Goal: Task Accomplishment & Management: Manage account settings

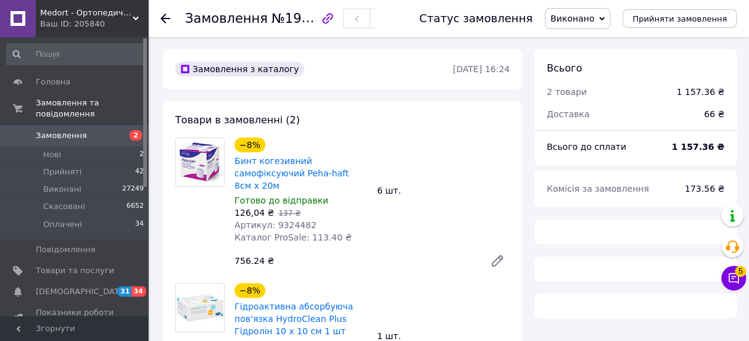
click at [78, 130] on span "Замовлення" at bounding box center [61, 135] width 51 height 11
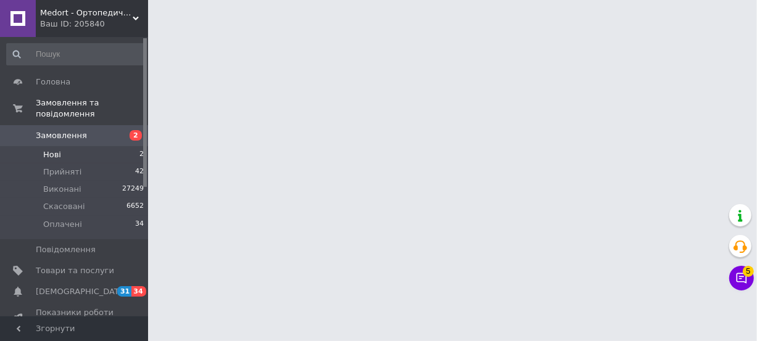
click at [46, 149] on span "Нові" at bounding box center [52, 154] width 18 height 11
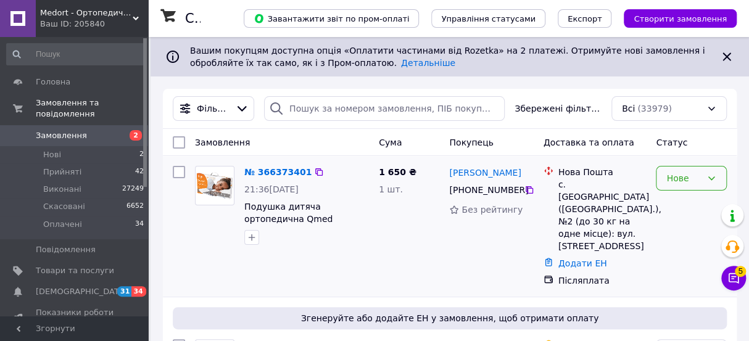
click at [659, 176] on div "Нове" at bounding box center [691, 178] width 71 height 25
click at [686, 208] on li "Прийнято" at bounding box center [691, 205] width 70 height 22
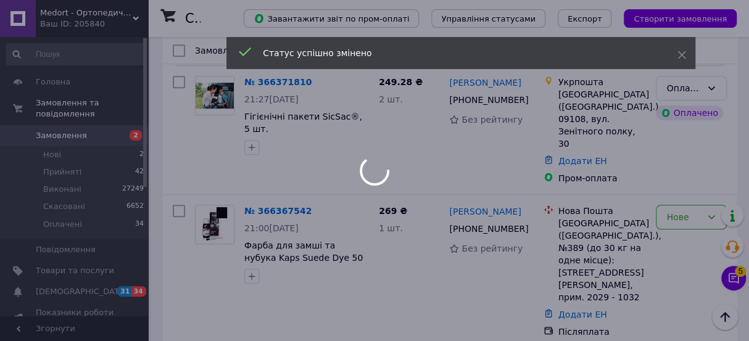
scroll to position [280, 0]
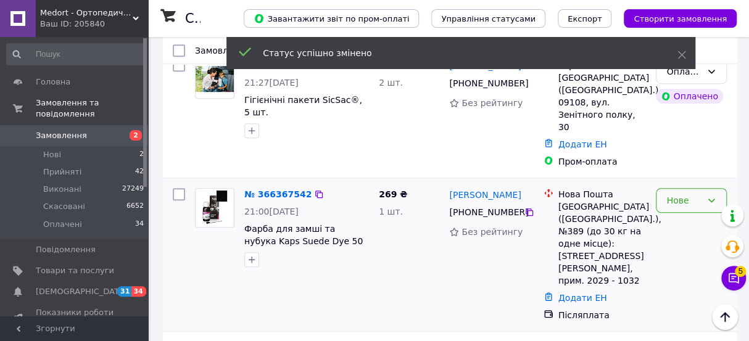
click at [677, 194] on div "Нове" at bounding box center [683, 201] width 35 height 14
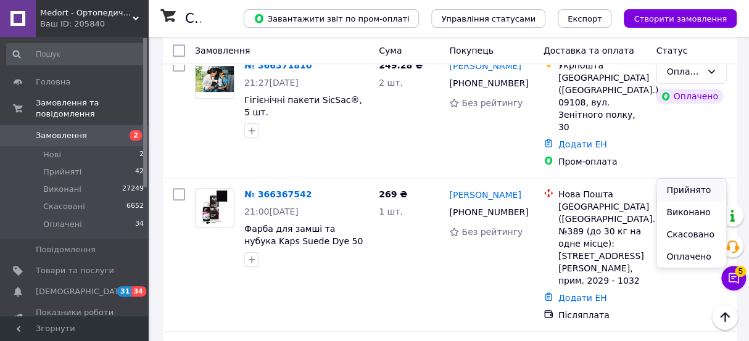
click at [683, 189] on li "Прийнято" at bounding box center [691, 190] width 70 height 22
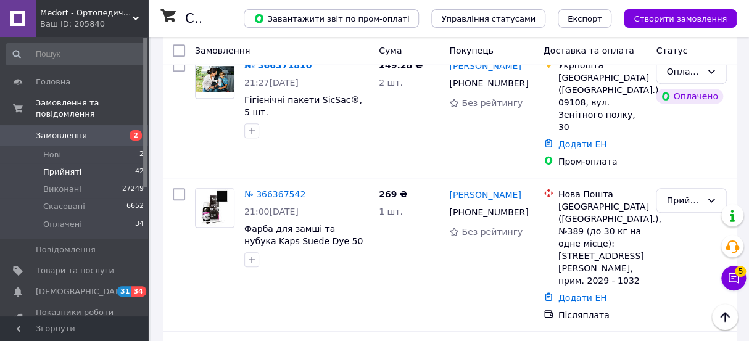
click at [55, 167] on span "Прийняті" at bounding box center [62, 172] width 38 height 11
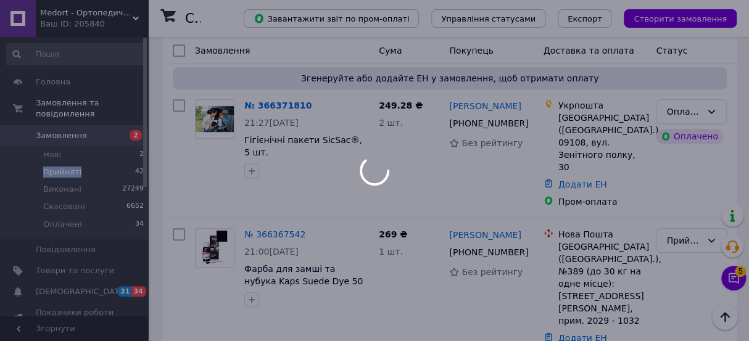
click at [55, 167] on span "Прийняті" at bounding box center [62, 172] width 38 height 11
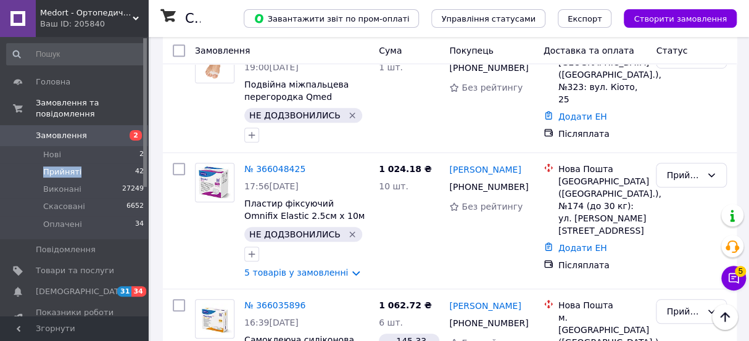
scroll to position [2394, 0]
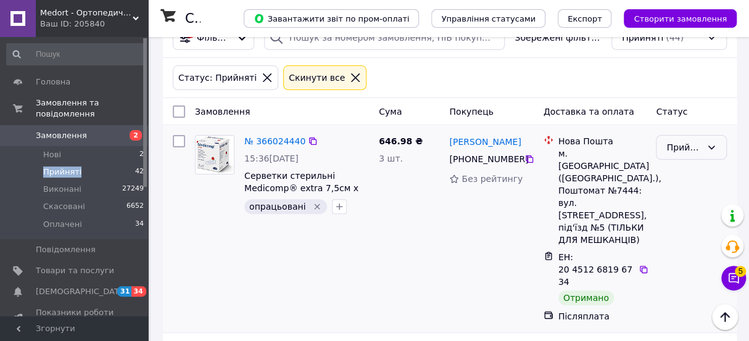
scroll to position [56, 0]
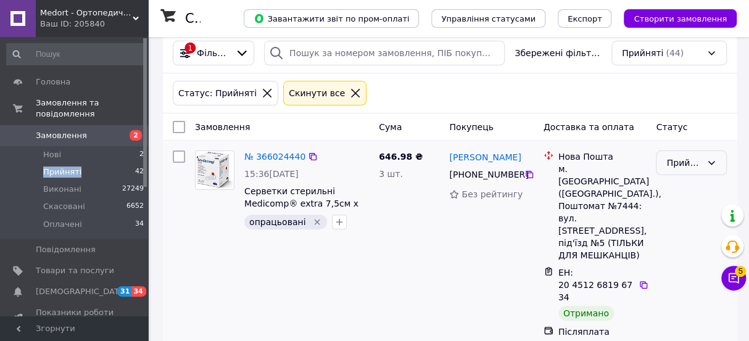
click at [680, 159] on div "Прийнято" at bounding box center [683, 163] width 35 height 14
click at [681, 191] on li "Виконано" at bounding box center [691, 189] width 70 height 22
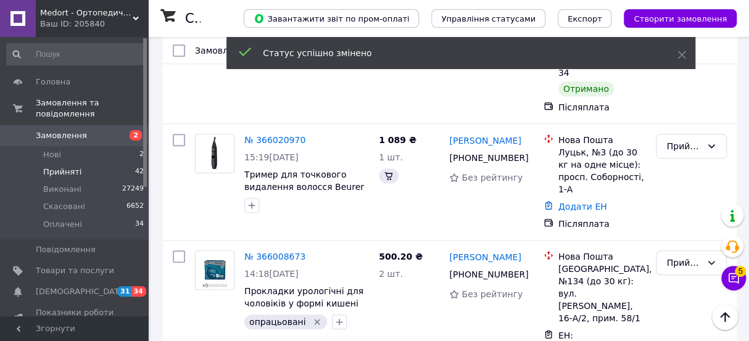
scroll to position [336, 0]
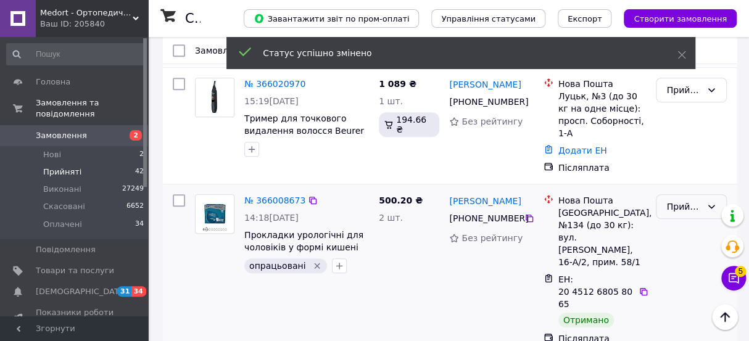
click at [675, 200] on div "Прийнято" at bounding box center [683, 207] width 35 height 14
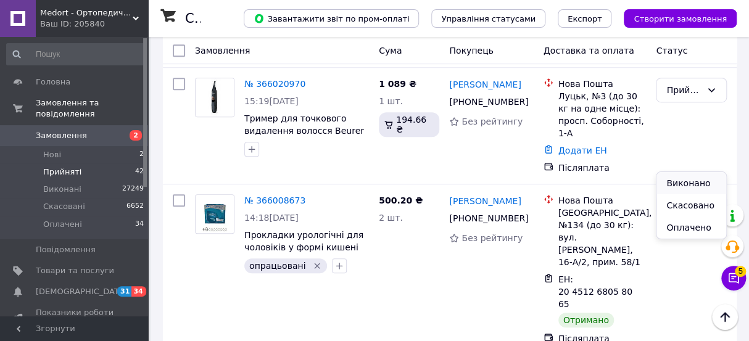
click at [678, 180] on li "Виконано" at bounding box center [691, 183] width 70 height 22
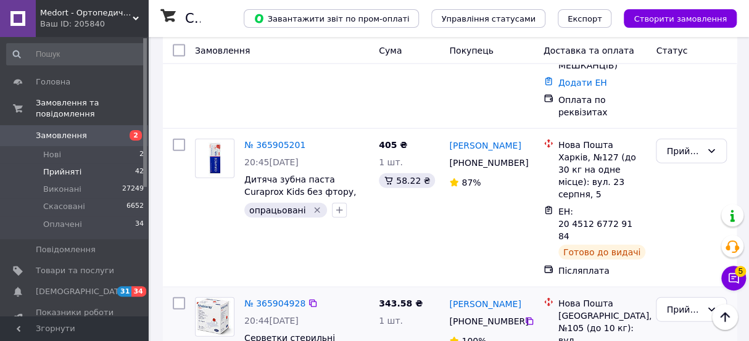
scroll to position [1177, 0]
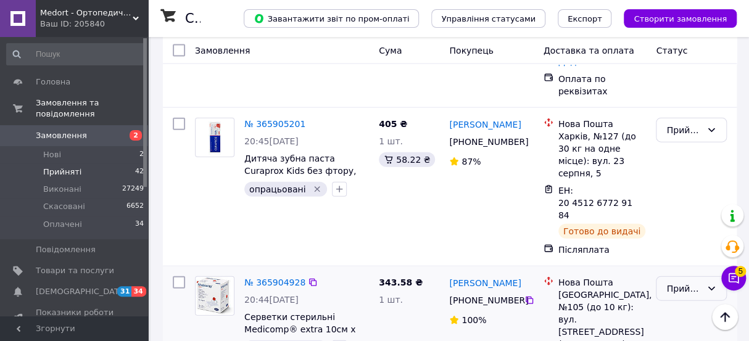
click at [677, 276] on div "Прийнято" at bounding box center [691, 288] width 71 height 25
click at [683, 98] on li "Виконано" at bounding box center [691, 92] width 70 height 22
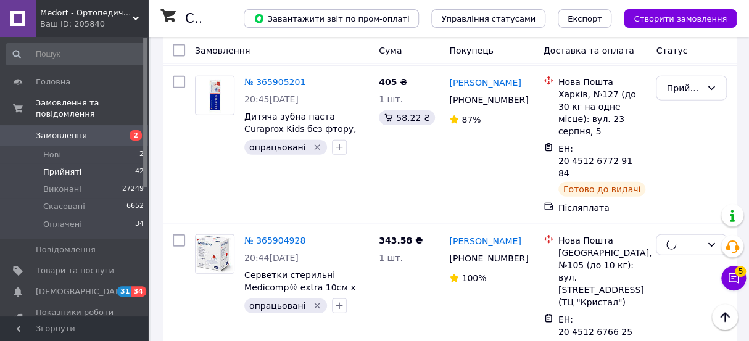
scroll to position [1345, 0]
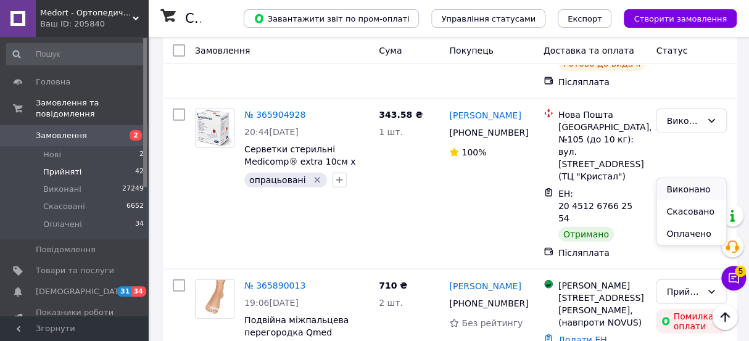
click at [677, 185] on li "Виконано" at bounding box center [691, 189] width 70 height 22
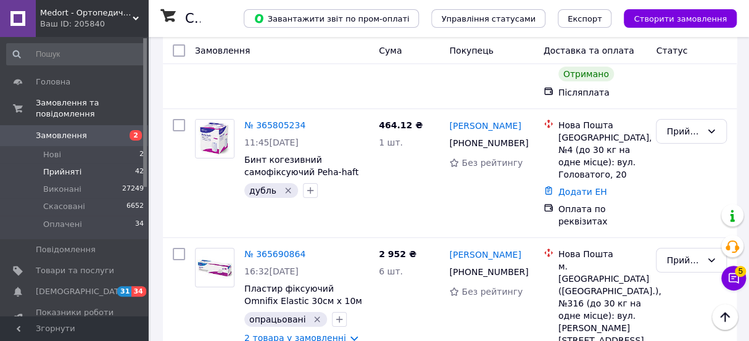
scroll to position [1794, 0]
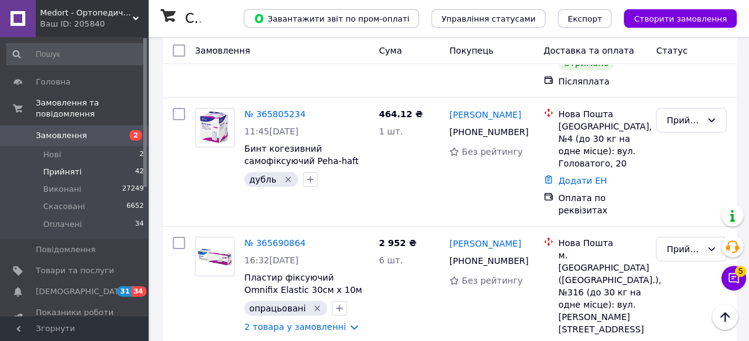
click at [680, 119] on li "Виконано" at bounding box center [691, 124] width 70 height 22
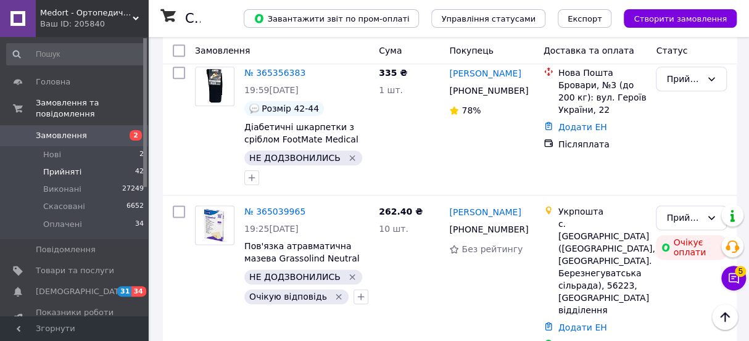
scroll to position [2533, 0]
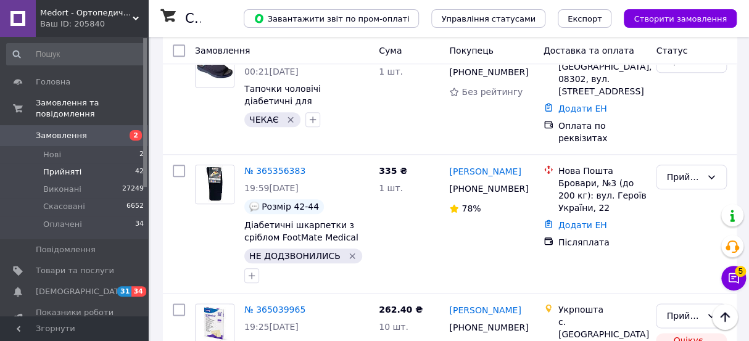
click at [691, 185] on li "Скасовано" at bounding box center [691, 184] width 70 height 22
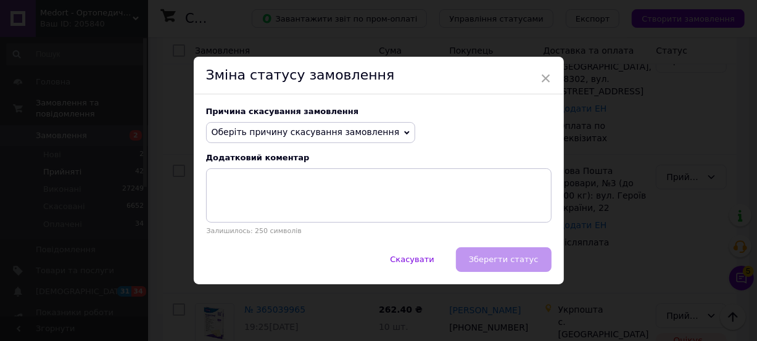
click at [404, 131] on icon at bounding box center [407, 133] width 6 height 4
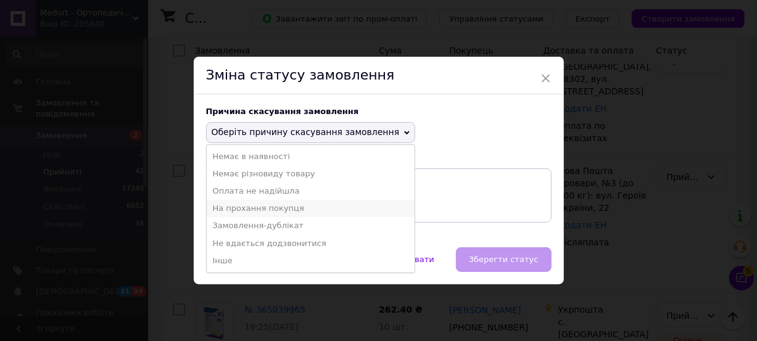
click at [246, 205] on li "На прохання покупця" at bounding box center [311, 208] width 208 height 17
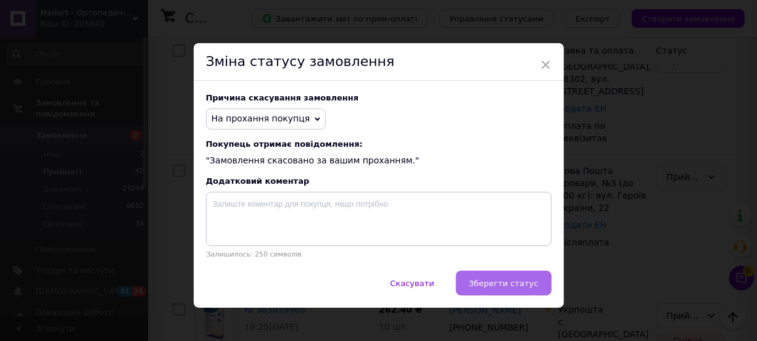
click at [512, 286] on span "Зберегти статус" at bounding box center [504, 283] width 70 height 9
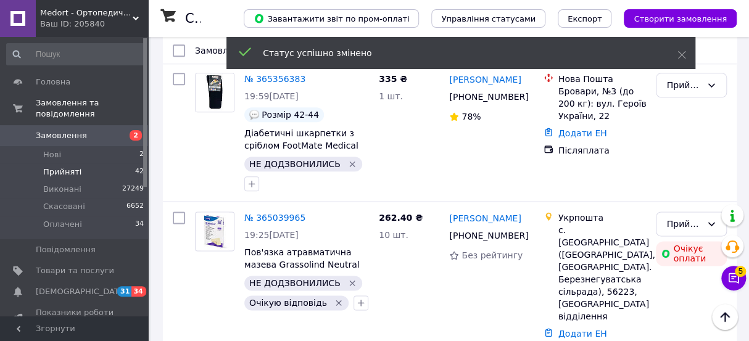
scroll to position [2645, 0]
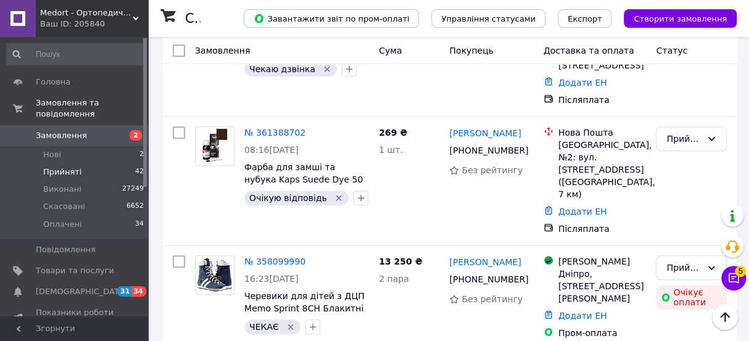
scroll to position [342, 0]
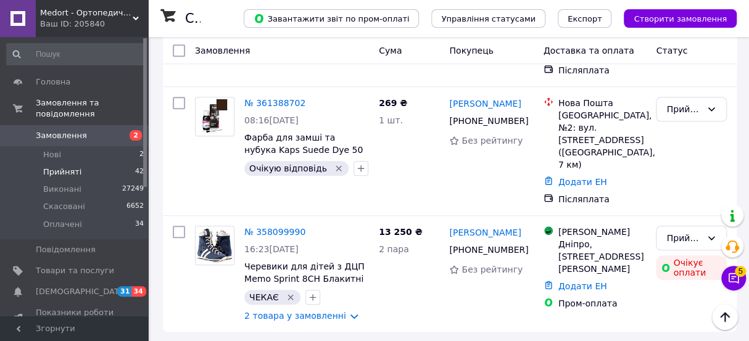
click at [56, 19] on div "Ваш ID: 205840" at bounding box center [94, 24] width 108 height 11
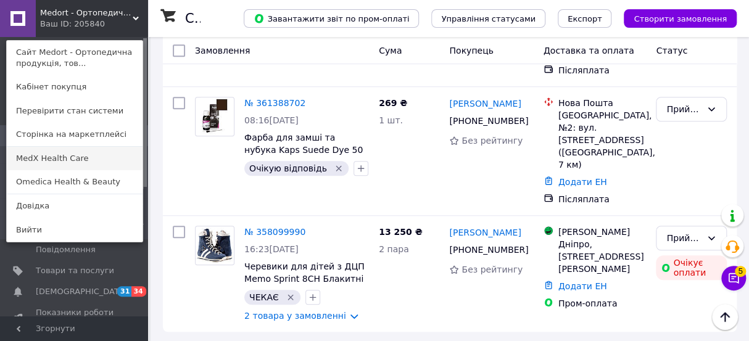
click at [54, 161] on link "MedX Health Care" at bounding box center [75, 158] width 136 height 23
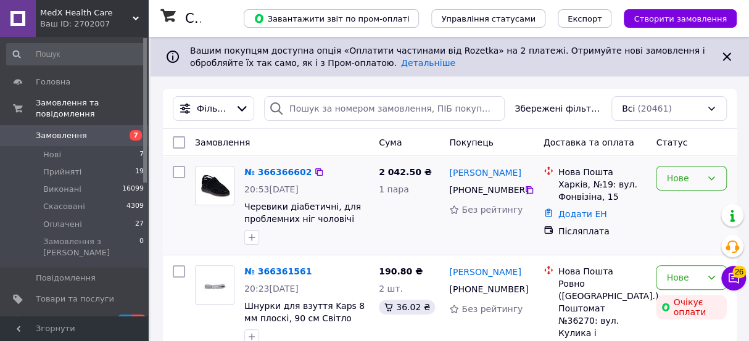
click at [675, 178] on div "Нове" at bounding box center [683, 178] width 35 height 14
click at [677, 203] on li "Прийнято" at bounding box center [691, 205] width 70 height 22
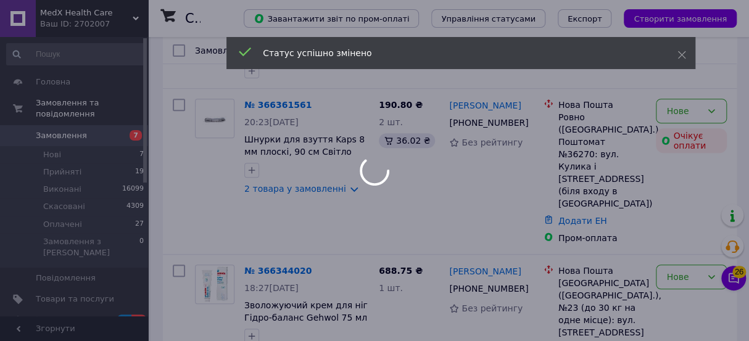
scroll to position [168, 0]
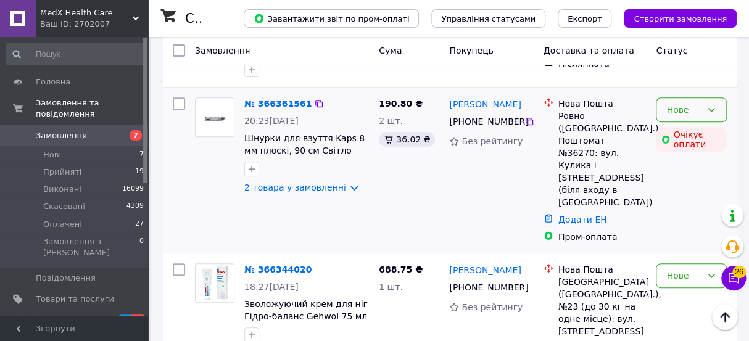
click at [676, 105] on div "Нове" at bounding box center [683, 110] width 35 height 14
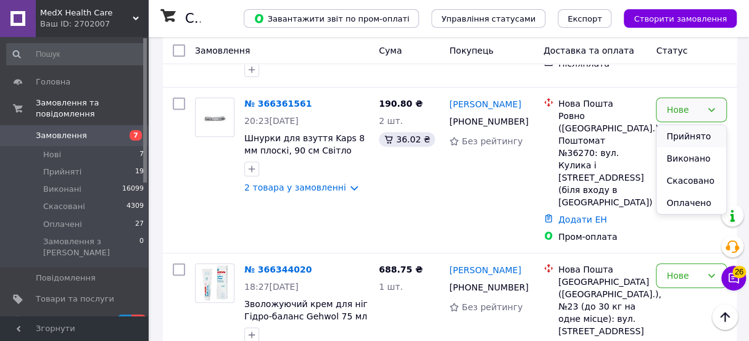
click at [676, 131] on li "Прийнято" at bounding box center [691, 136] width 70 height 22
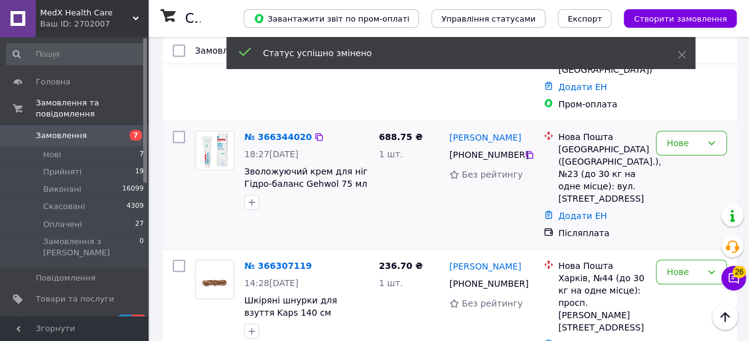
scroll to position [280, 0]
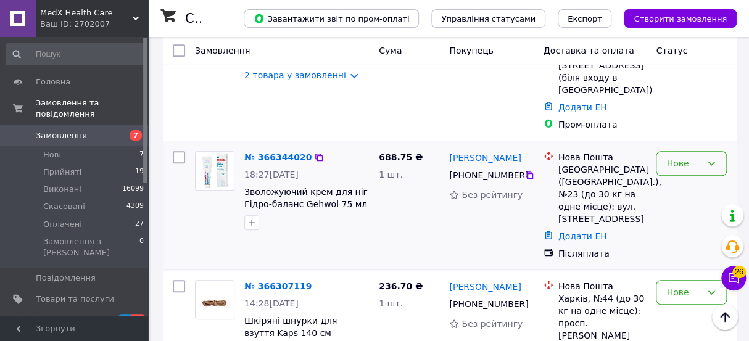
click at [675, 157] on div "Нове" at bounding box center [683, 164] width 35 height 14
click at [677, 155] on li "Прийнято" at bounding box center [691, 153] width 70 height 22
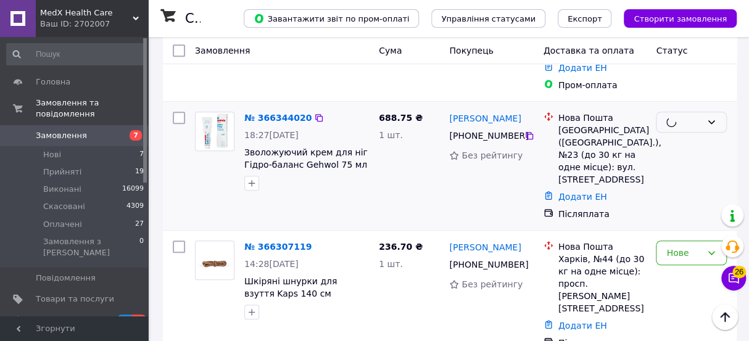
scroll to position [392, 0]
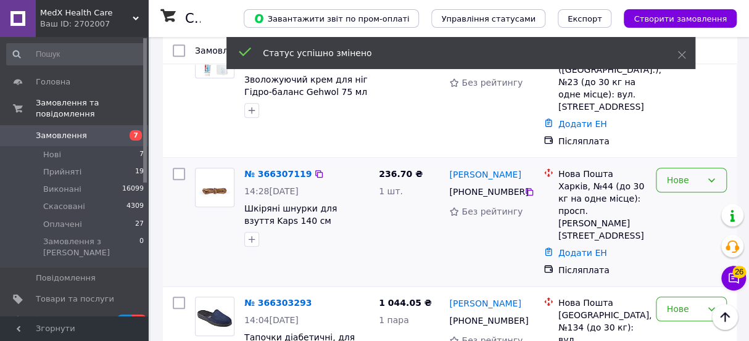
click at [674, 173] on div "Нове" at bounding box center [683, 180] width 35 height 14
click at [677, 164] on li "Прийнято" at bounding box center [691, 170] width 70 height 22
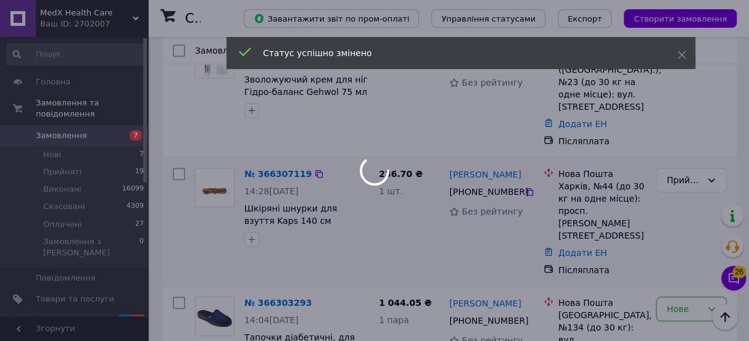
scroll to position [505, 0]
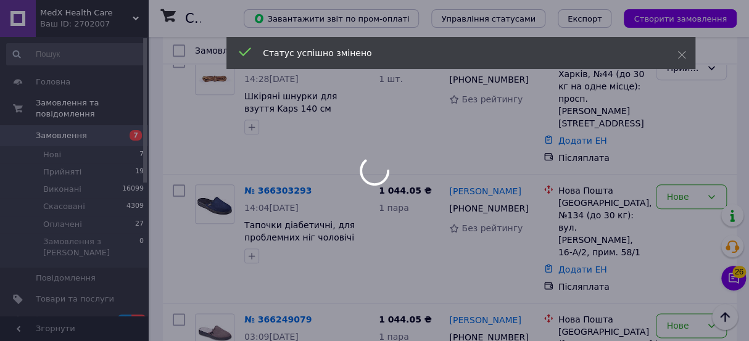
click at [674, 140] on div at bounding box center [374, 170] width 749 height 341
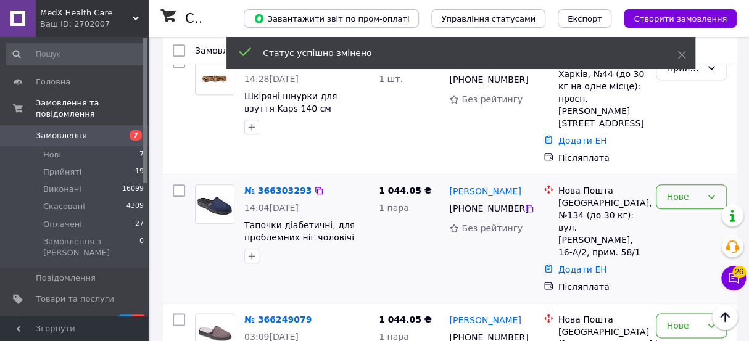
click at [673, 190] on div "Нове" at bounding box center [683, 197] width 35 height 14
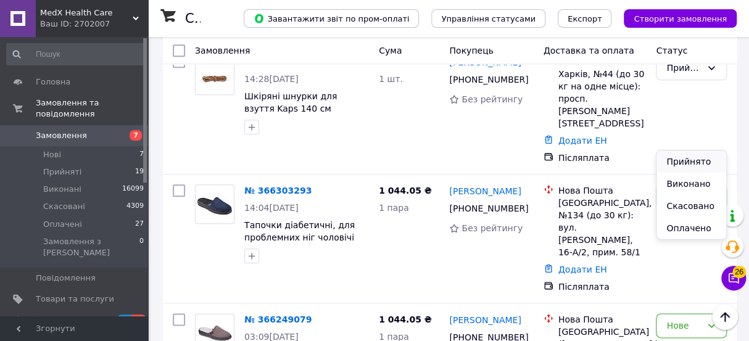
click at [676, 157] on li "Прийнято" at bounding box center [691, 161] width 70 height 22
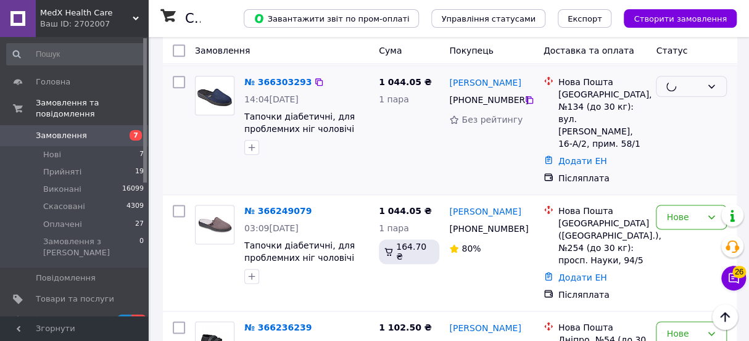
scroll to position [617, 0]
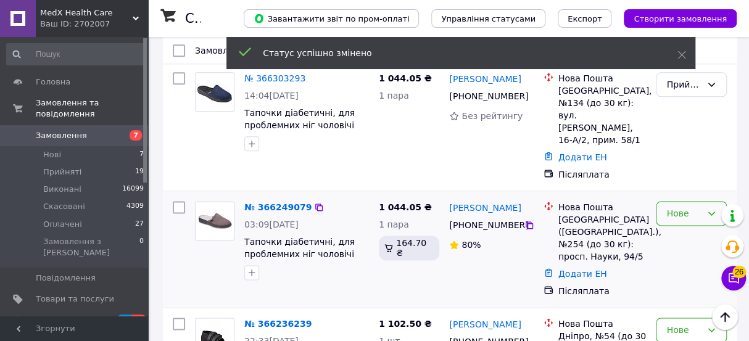
click at [675, 207] on div "Нове" at bounding box center [683, 214] width 35 height 14
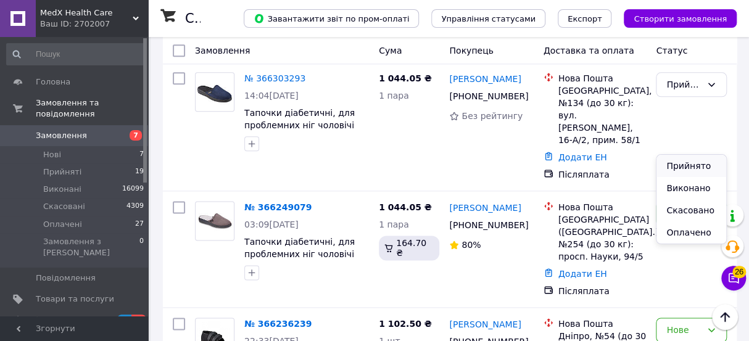
click at [670, 168] on li "Прийнято" at bounding box center [691, 166] width 70 height 22
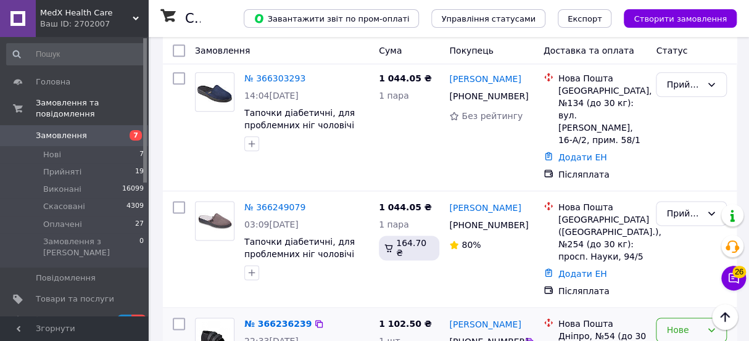
click at [659, 318] on div "Нове" at bounding box center [691, 330] width 71 height 25
click at [687, 150] on li "Прийнято" at bounding box center [691, 150] width 70 height 22
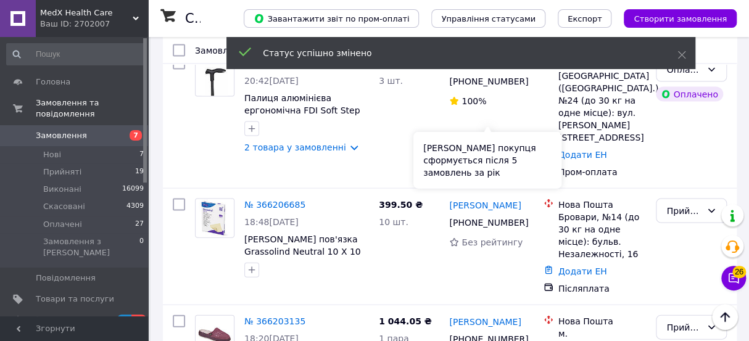
scroll to position [1065, 0]
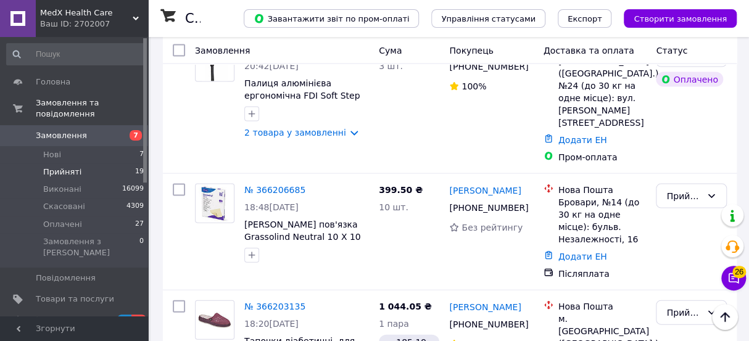
click at [49, 167] on span "Прийняті" at bounding box center [62, 172] width 38 height 11
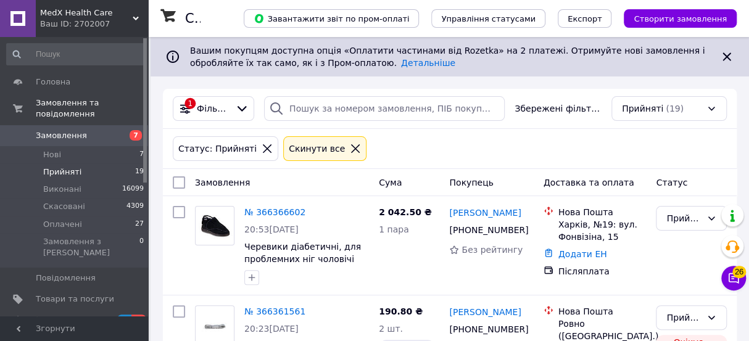
click at [49, 167] on span "Прийняті" at bounding box center [62, 172] width 38 height 11
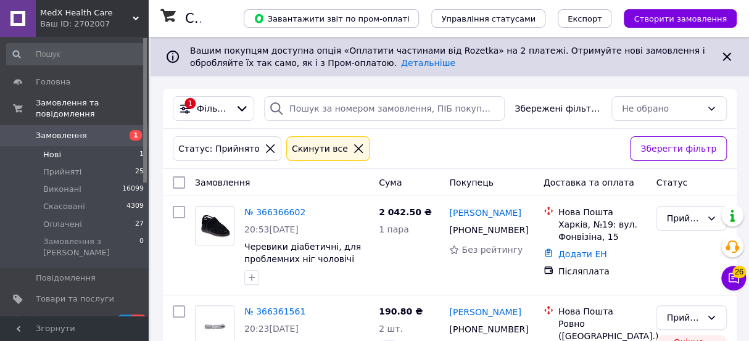
click at [64, 146] on li "Нові 1" at bounding box center [75, 154] width 151 height 17
click at [62, 167] on span "Прийняті" at bounding box center [62, 172] width 38 height 11
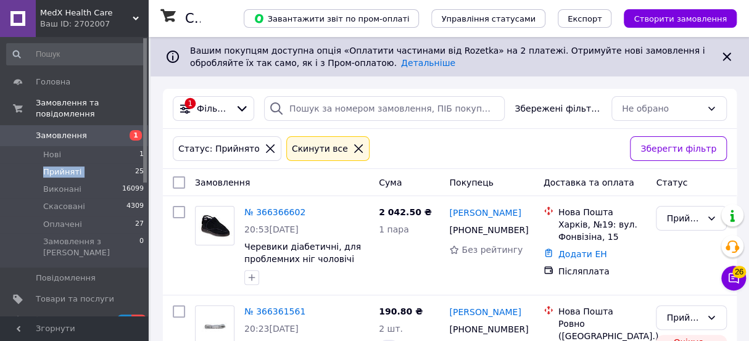
click at [62, 167] on span "Прийняті" at bounding box center [62, 172] width 38 height 11
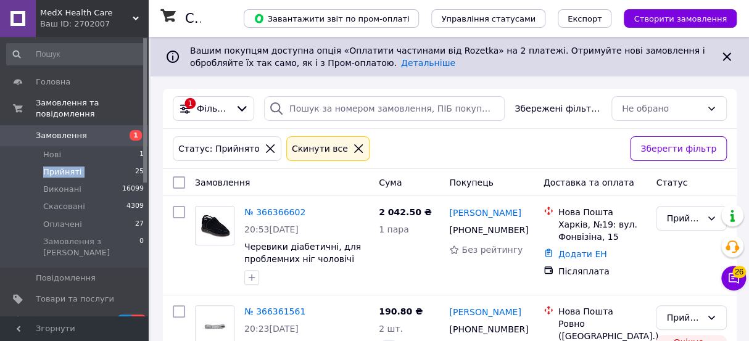
click at [62, 167] on span "Прийняті" at bounding box center [62, 172] width 38 height 11
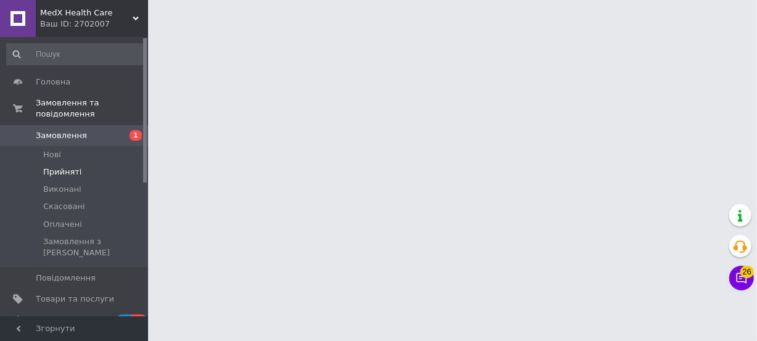
click at [59, 167] on span "Прийняті" at bounding box center [62, 172] width 38 height 11
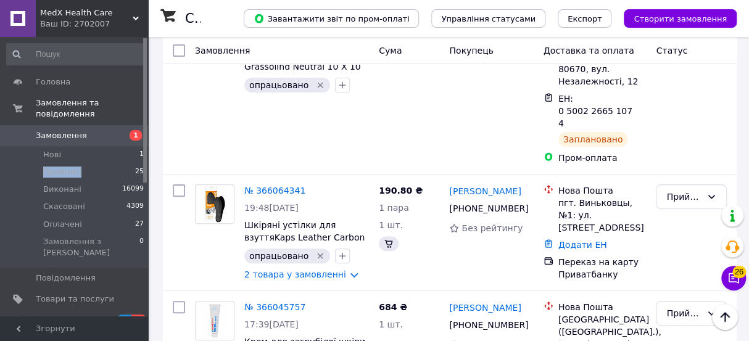
scroll to position [2243, 0]
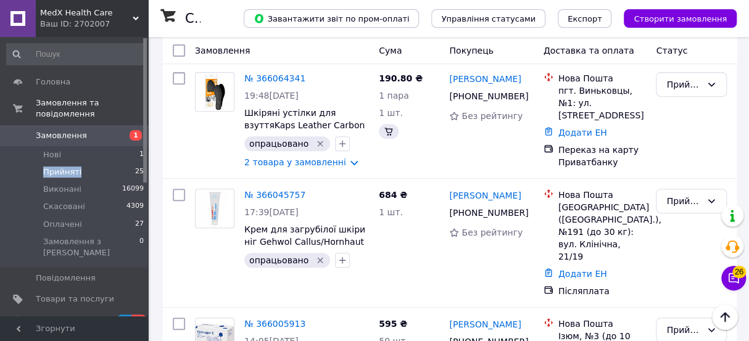
click at [67, 167] on span "Прийняті" at bounding box center [62, 172] width 38 height 11
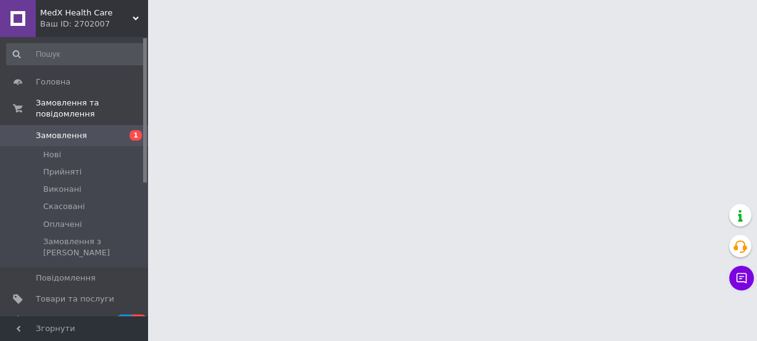
click at [67, 167] on span "Прийняті" at bounding box center [62, 172] width 38 height 11
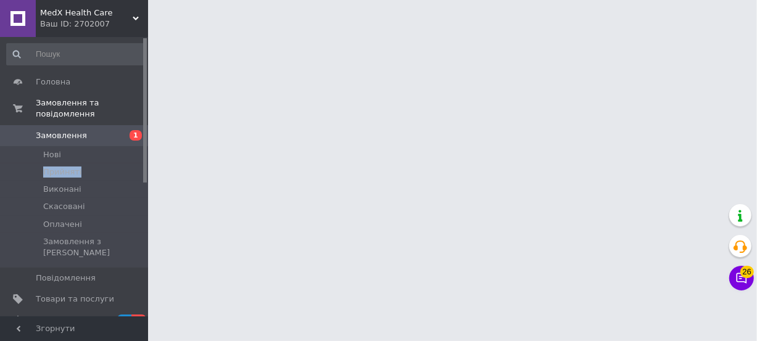
click at [67, 167] on span "Прийняті" at bounding box center [62, 172] width 38 height 11
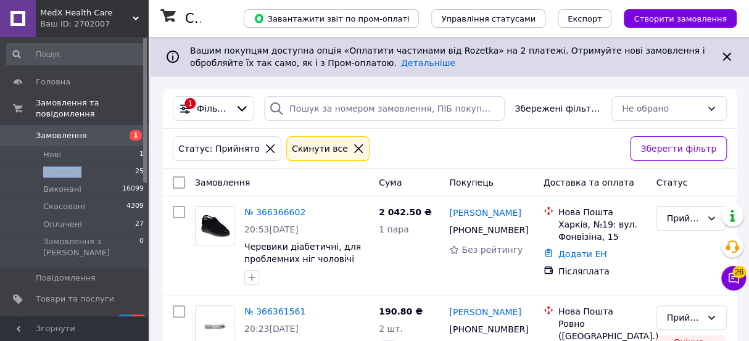
click at [67, 167] on span "Прийняті" at bounding box center [62, 172] width 38 height 11
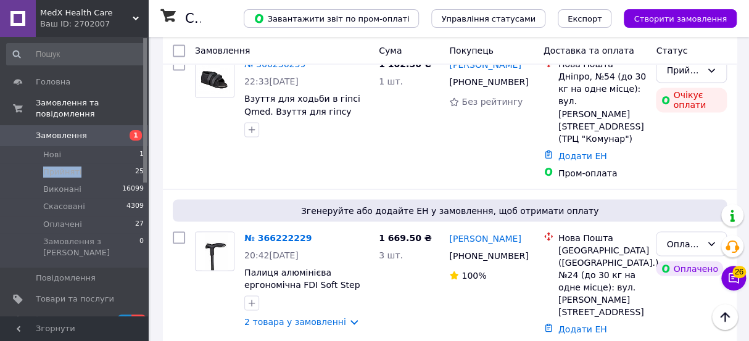
scroll to position [841, 0]
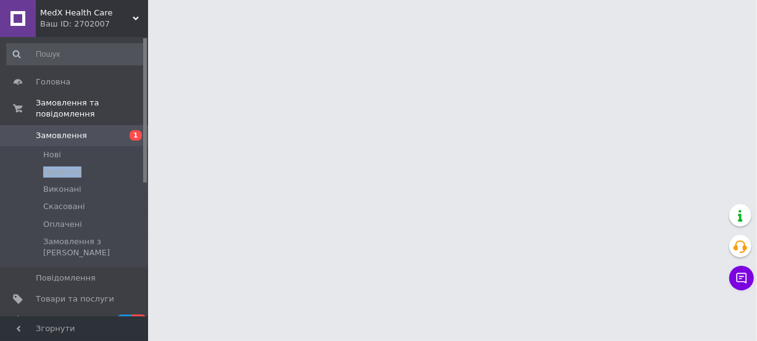
click at [59, 167] on span "Прийняті" at bounding box center [62, 172] width 38 height 11
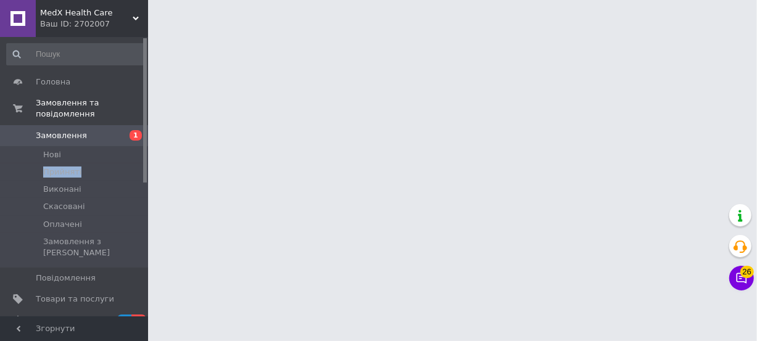
click at [59, 167] on span "Прийняті" at bounding box center [62, 172] width 38 height 11
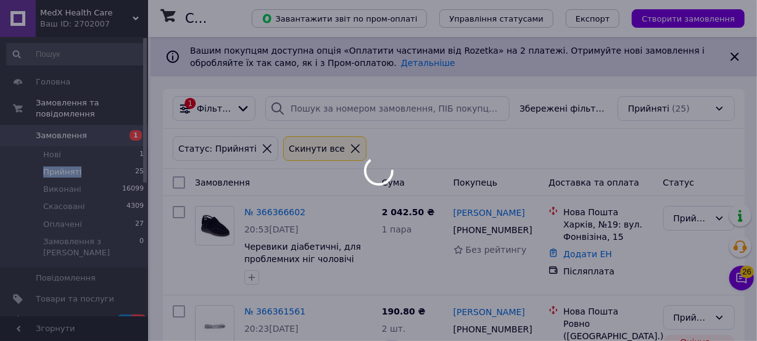
click at [59, 167] on span "Прийняті" at bounding box center [62, 172] width 38 height 11
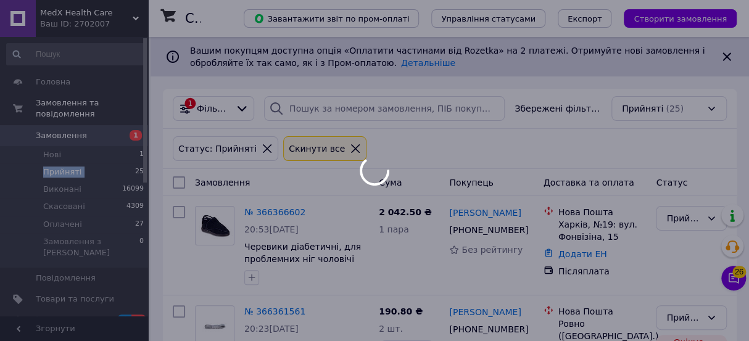
click at [59, 165] on div at bounding box center [374, 170] width 749 height 341
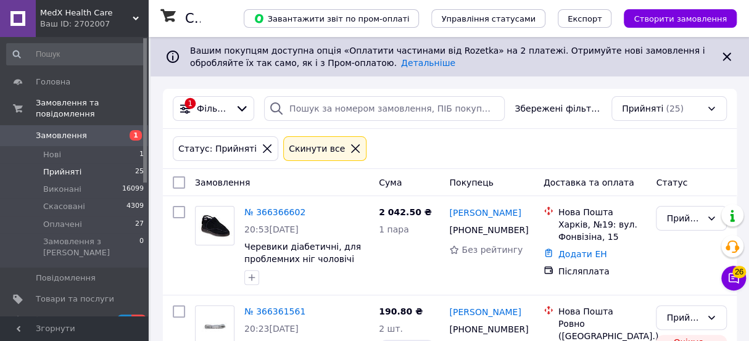
click at [59, 167] on span "Прийняті" at bounding box center [62, 172] width 38 height 11
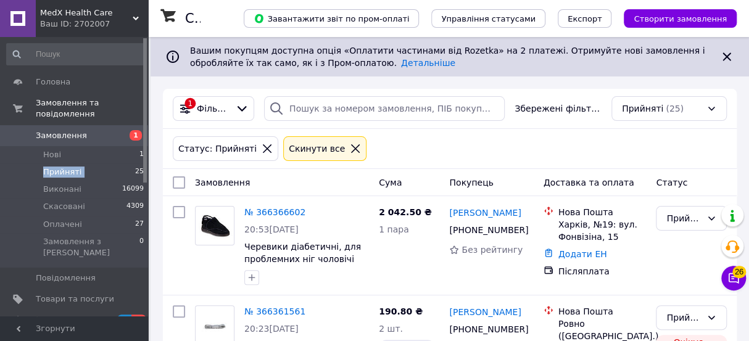
click at [59, 167] on span "Прийняті" at bounding box center [62, 172] width 38 height 11
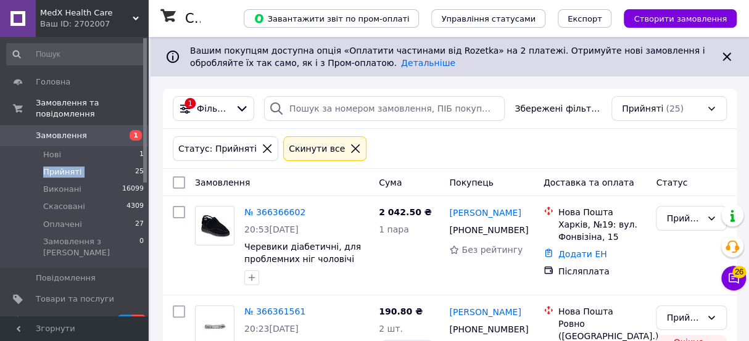
click at [59, 167] on span "Прийняті" at bounding box center [62, 172] width 38 height 11
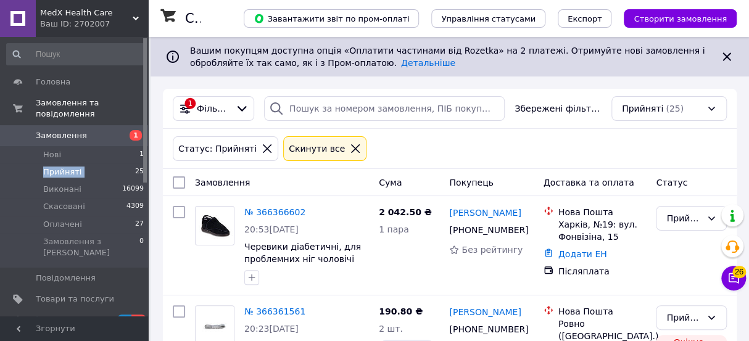
click at [59, 167] on span "Прийняті" at bounding box center [62, 172] width 38 height 11
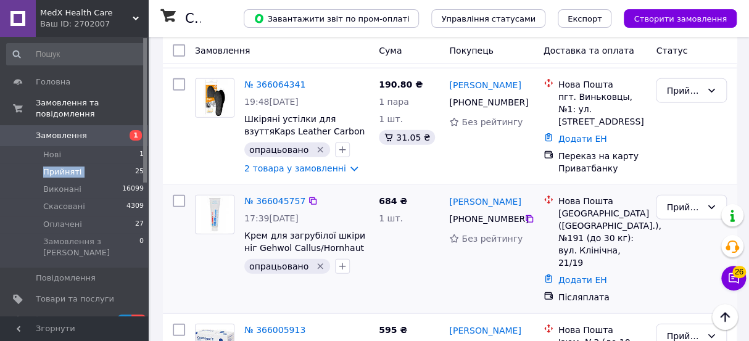
scroll to position [1289, 0]
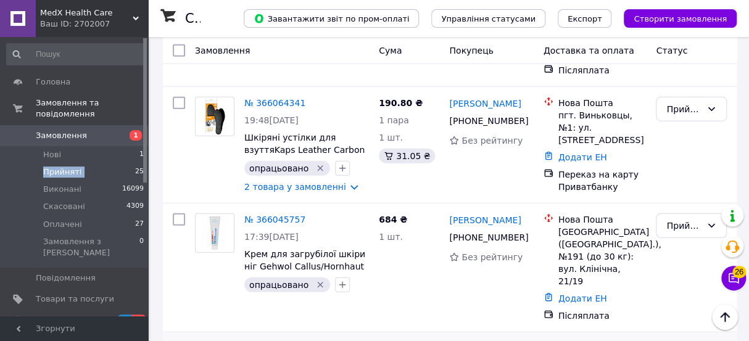
click at [682, 244] on li "Виконано" at bounding box center [691, 245] width 70 height 22
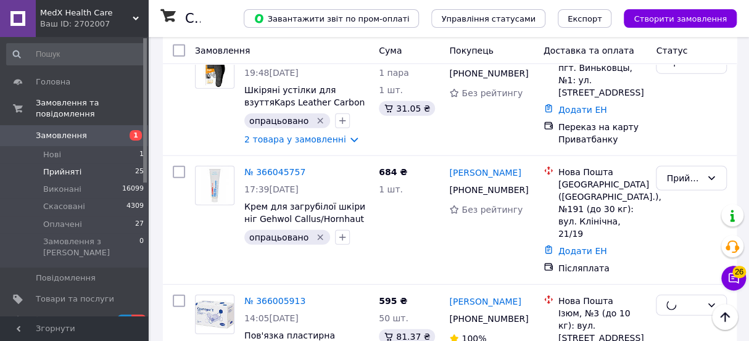
scroll to position [1401, 0]
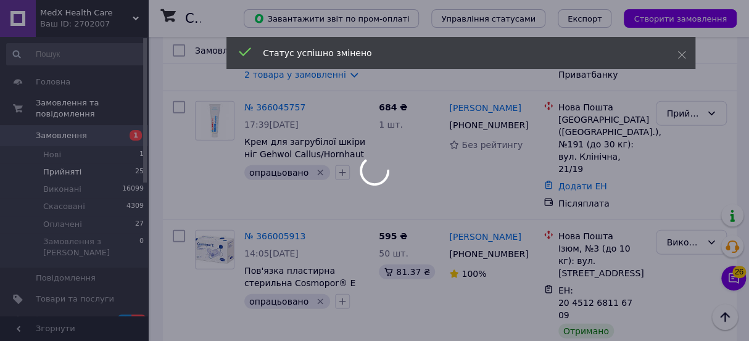
click at [672, 223] on div at bounding box center [374, 170] width 749 height 341
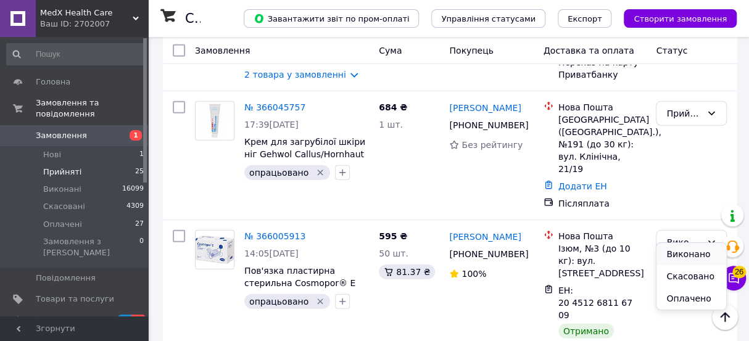
click at [683, 253] on li "Виконано" at bounding box center [691, 254] width 70 height 22
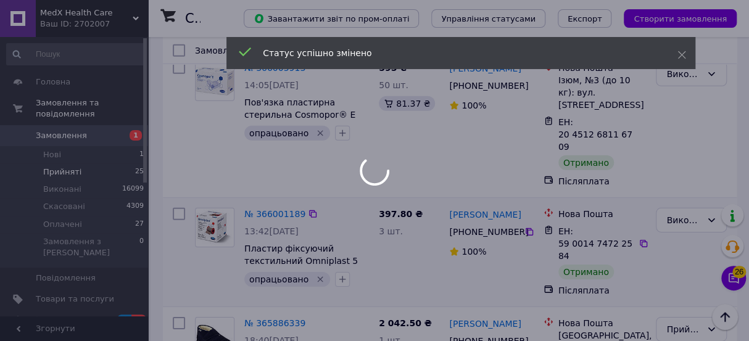
scroll to position [1682, 0]
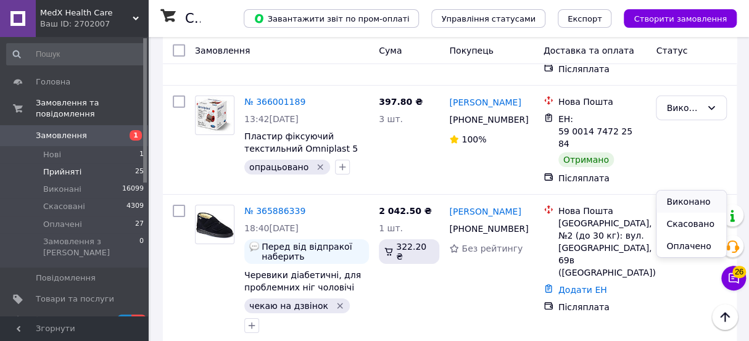
click at [680, 200] on li "Виконано" at bounding box center [691, 202] width 70 height 22
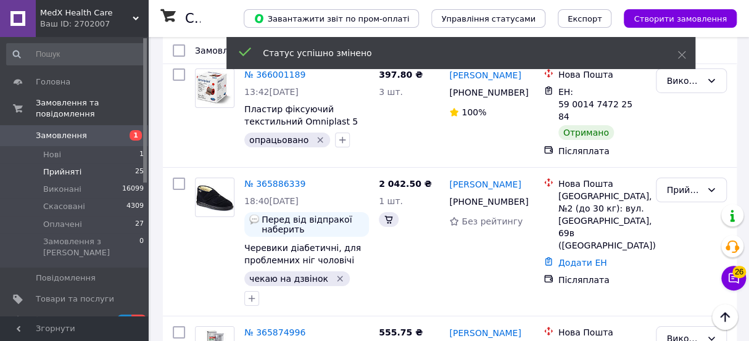
scroll to position [1966, 0]
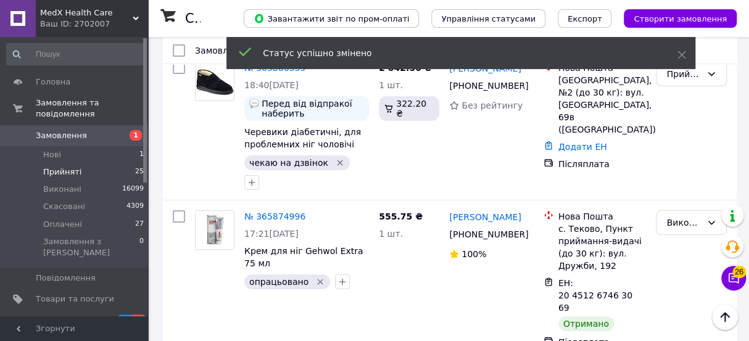
click at [666, 179] on li "Виконано" at bounding box center [691, 180] width 70 height 22
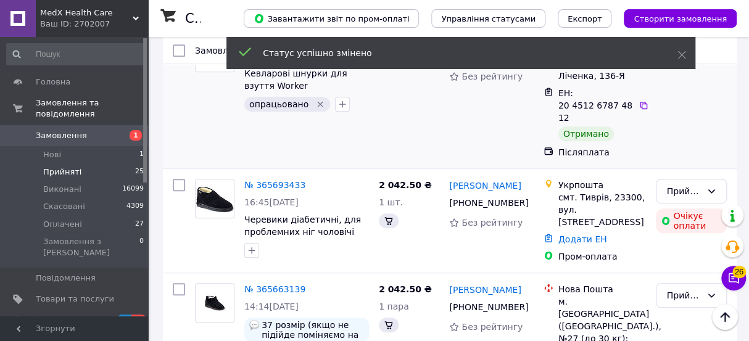
scroll to position [2331, 0]
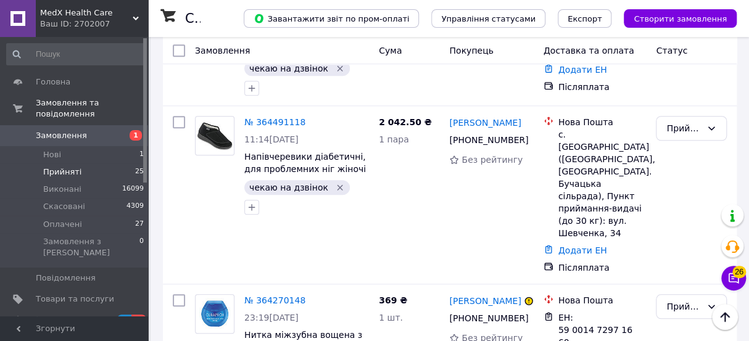
scroll to position [505, 0]
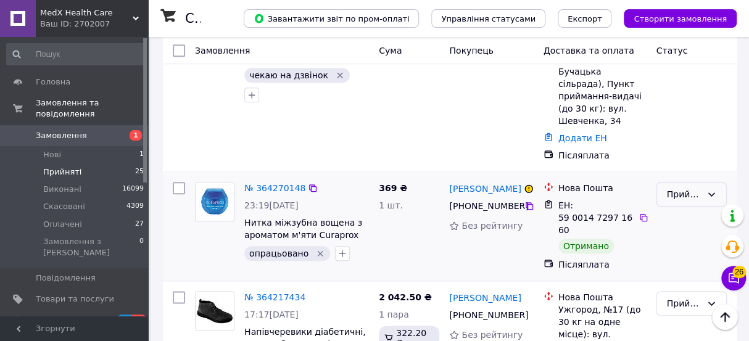
click at [675, 188] on div "Прийнято" at bounding box center [683, 195] width 35 height 14
click at [677, 155] on li "Виконано" at bounding box center [691, 157] width 70 height 22
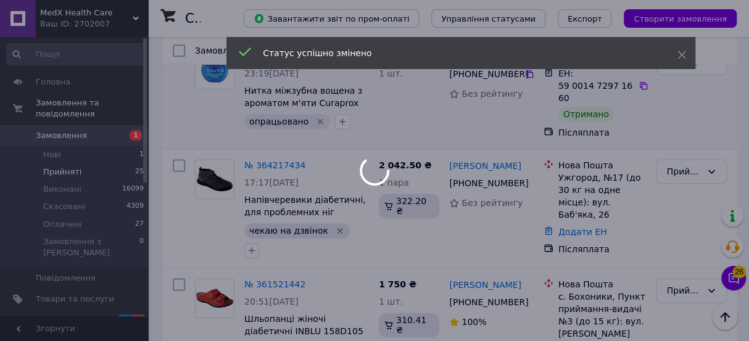
scroll to position [641, 0]
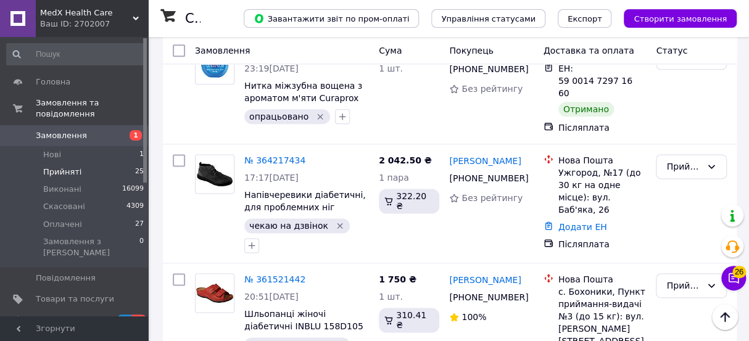
click at [52, 13] on span "MedX Health Care" at bounding box center [86, 12] width 93 height 11
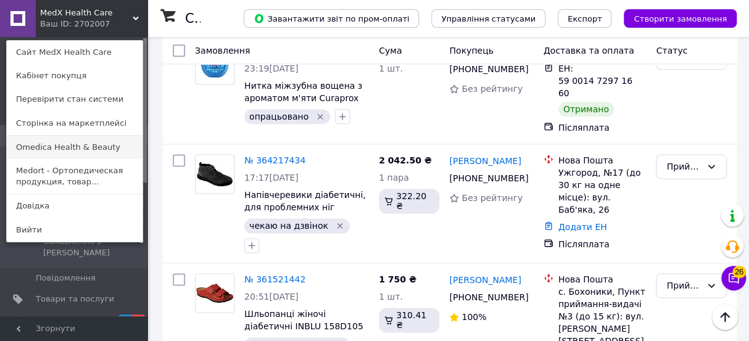
click at [58, 144] on link "Omedica Health & Beauty" at bounding box center [75, 147] width 136 height 23
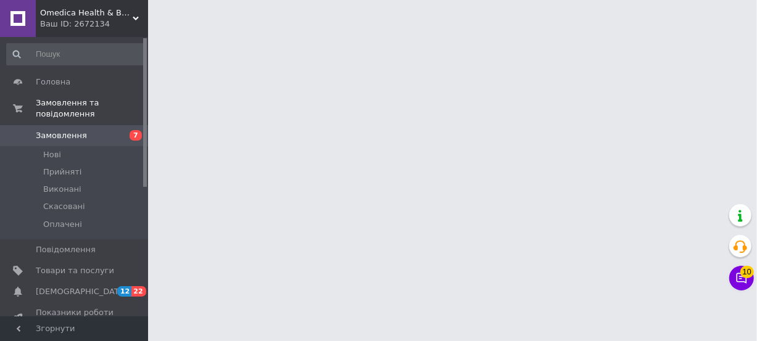
click at [99, 130] on span "Замовлення" at bounding box center [75, 135] width 78 height 11
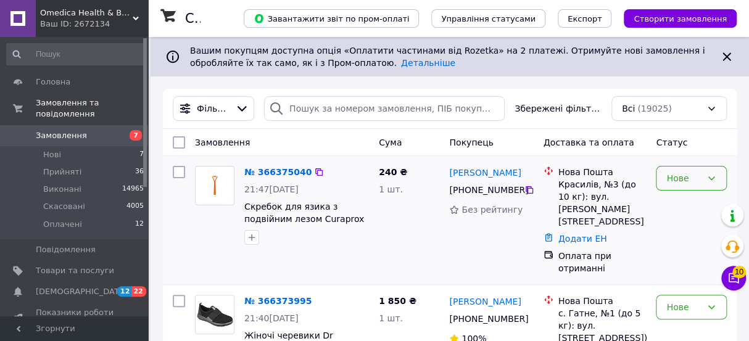
click at [693, 173] on div "Нове" at bounding box center [683, 178] width 35 height 14
click at [691, 204] on li "Прийнято" at bounding box center [691, 205] width 70 height 22
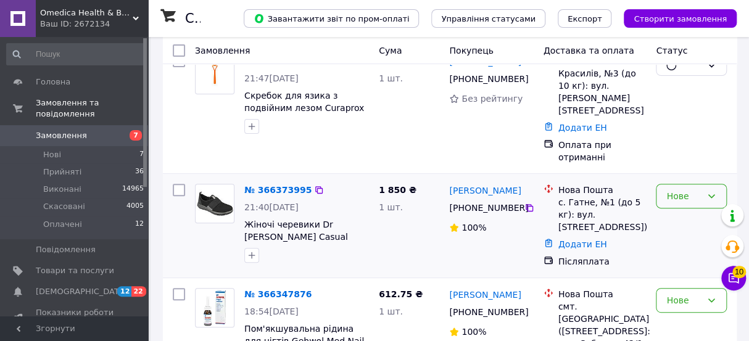
scroll to position [112, 0]
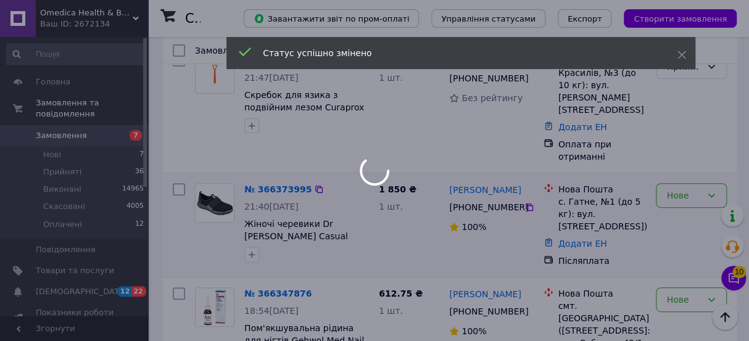
click at [670, 189] on div "Нове" at bounding box center [683, 196] width 35 height 14
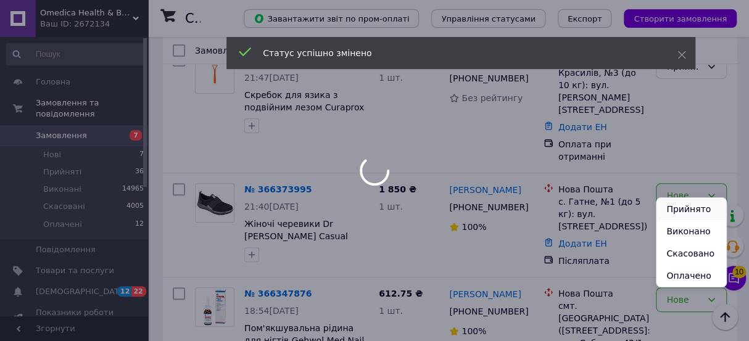
click at [678, 212] on li "Прийнято" at bounding box center [691, 209] width 70 height 22
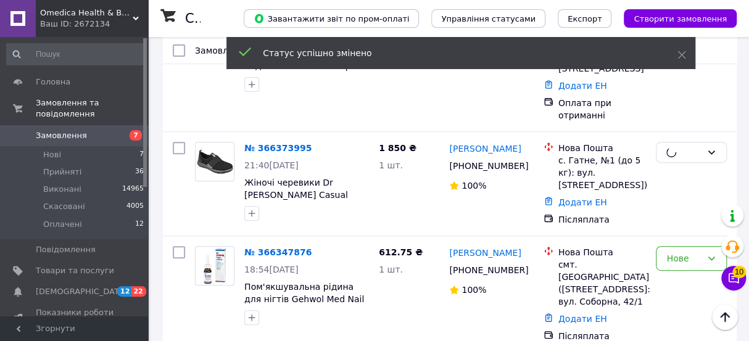
scroll to position [280, 0]
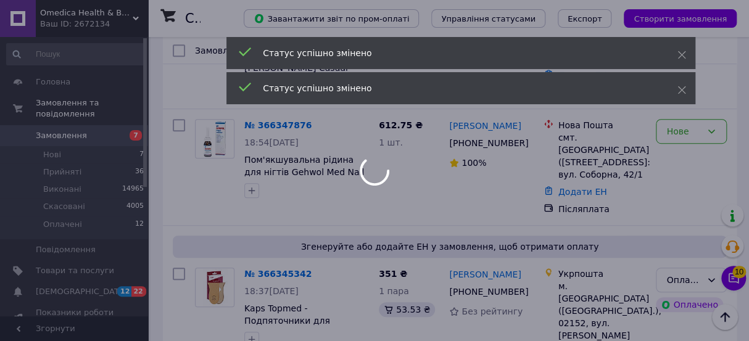
click at [667, 113] on div at bounding box center [374, 170] width 749 height 341
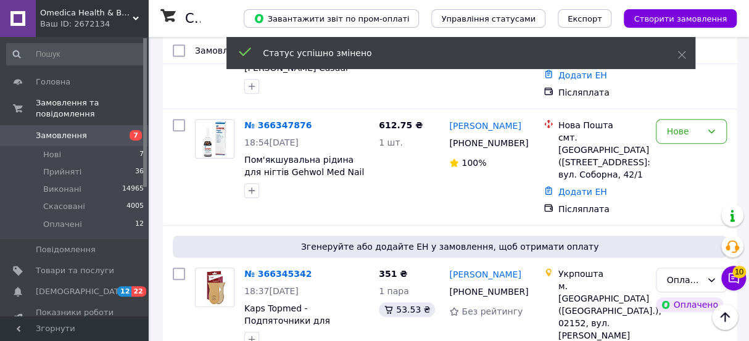
click at [667, 125] on div "Нове" at bounding box center [683, 132] width 35 height 14
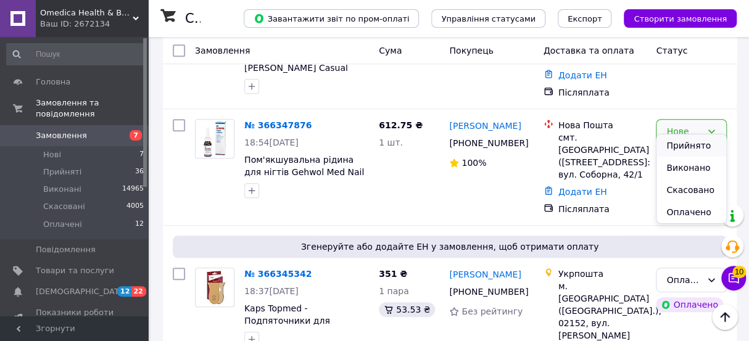
click at [681, 146] on li "Прийнято" at bounding box center [691, 145] width 70 height 22
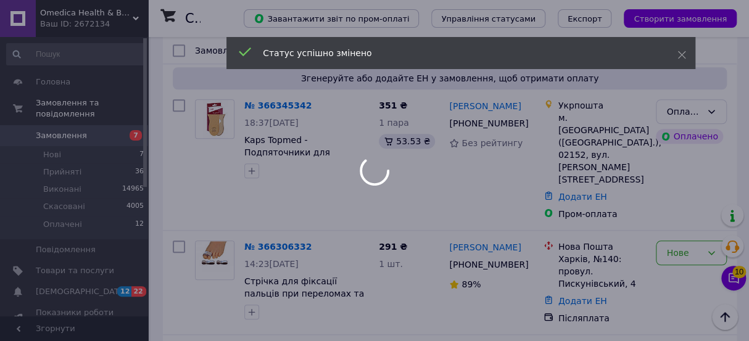
scroll to position [505, 0]
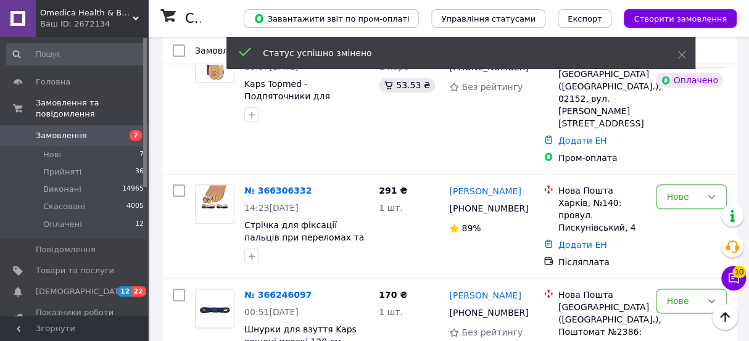
click at [682, 190] on div "Нове" at bounding box center [683, 197] width 35 height 14
click at [684, 172] on li "Прийнято" at bounding box center [691, 174] width 70 height 22
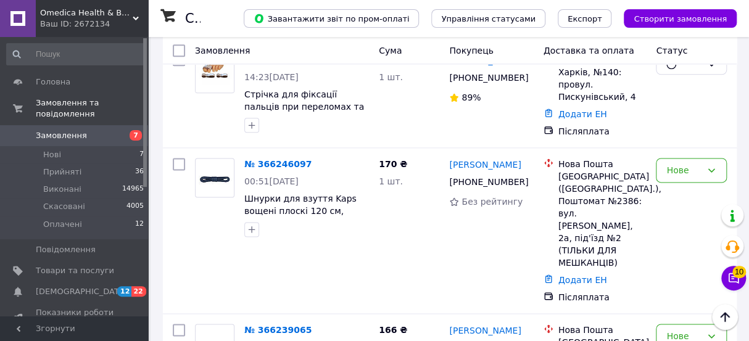
scroll to position [672, 0]
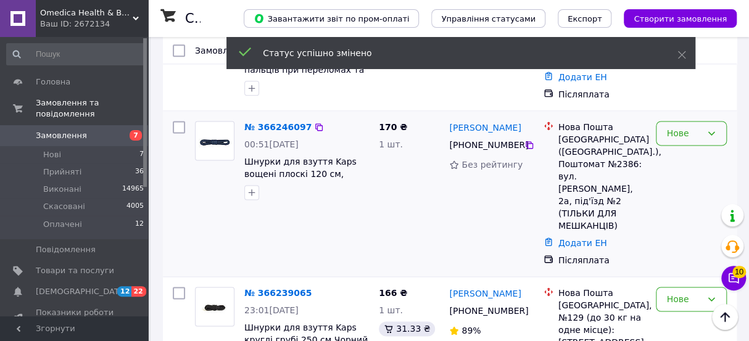
click at [684, 121] on div "Нове" at bounding box center [691, 133] width 71 height 25
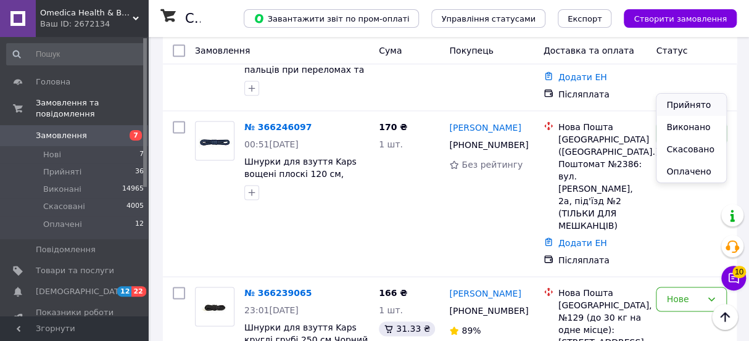
click at [685, 99] on li "Прийнято" at bounding box center [691, 105] width 70 height 22
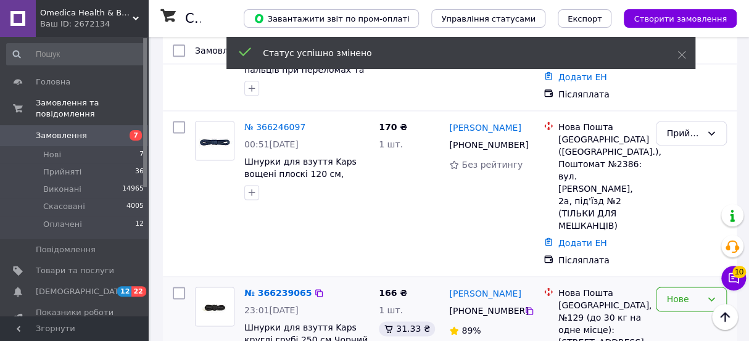
click at [685, 292] on div "Нове" at bounding box center [683, 299] width 35 height 14
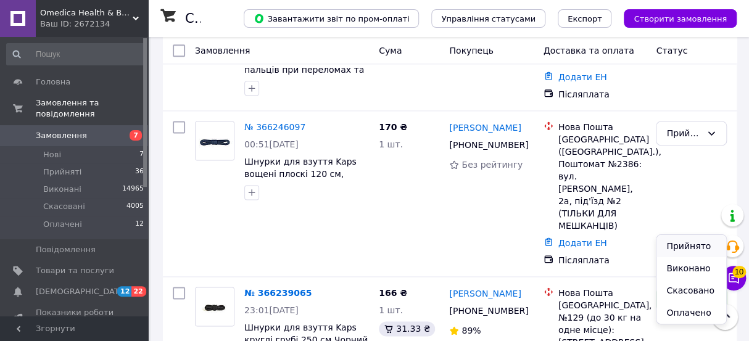
click at [680, 243] on li "Прийнято" at bounding box center [691, 246] width 70 height 22
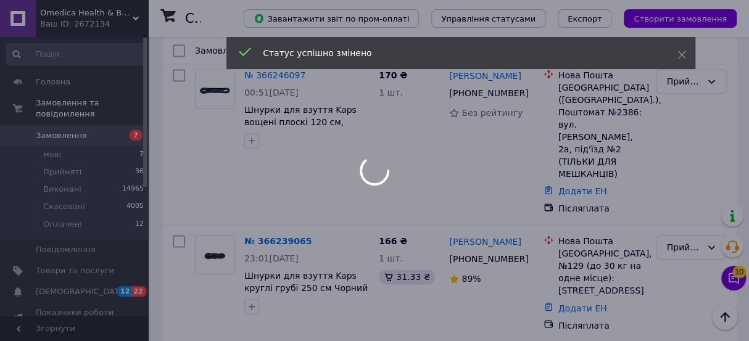
scroll to position [841, 0]
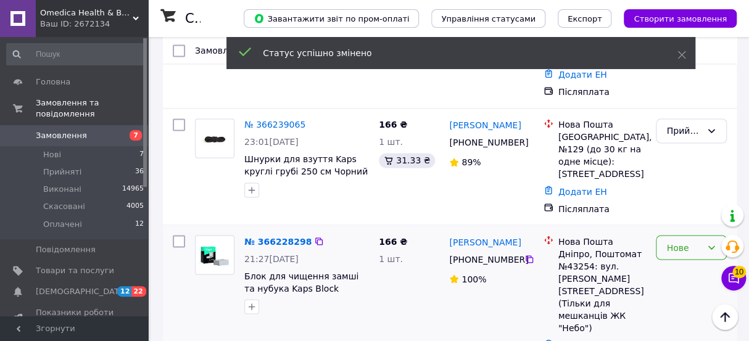
click at [671, 241] on div "Нове" at bounding box center [683, 248] width 35 height 14
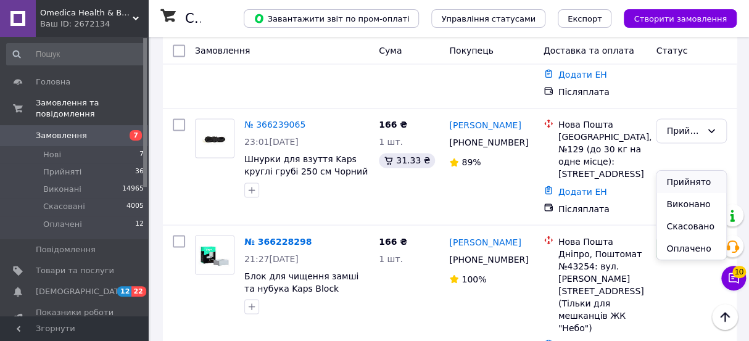
click at [675, 178] on li "Прийнято" at bounding box center [691, 182] width 70 height 22
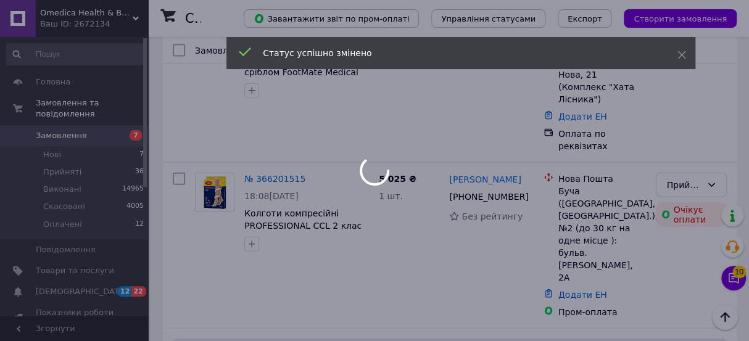
scroll to position [1234, 0]
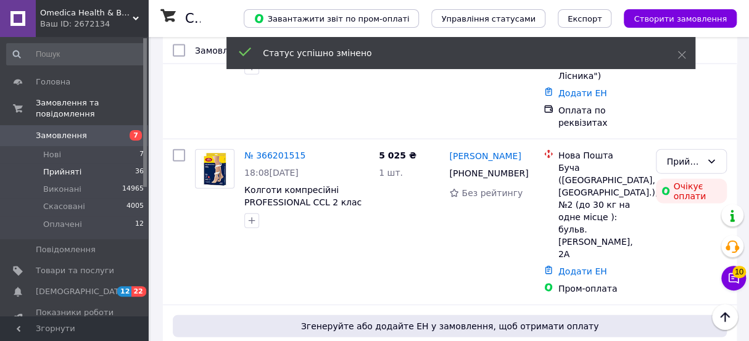
click at [60, 167] on span "Прийняті" at bounding box center [62, 172] width 38 height 11
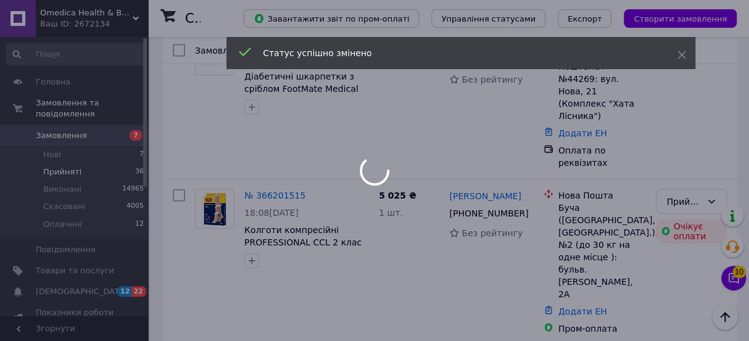
scroll to position [1273, 0]
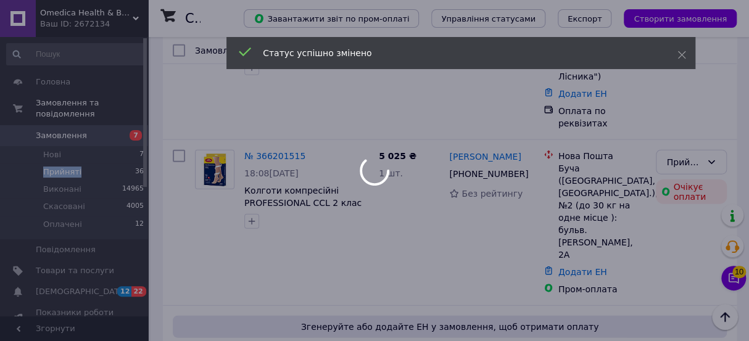
click at [60, 157] on body "Omedica Health & Beauty Ваш ID: 2672134 Сайт Omedica Health & Beauty Кабінет по…" at bounding box center [374, 315] width 749 height 3177
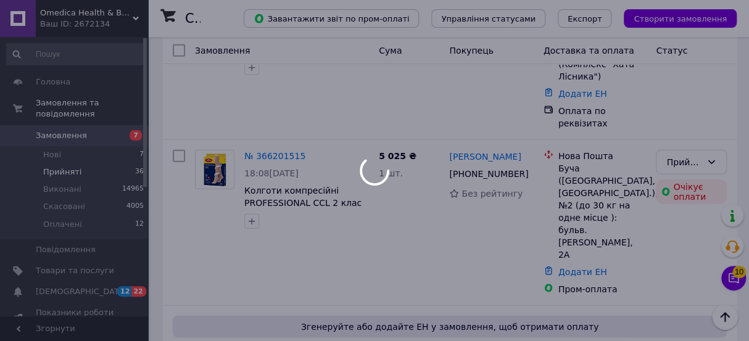
click at [60, 157] on div at bounding box center [374, 170] width 749 height 341
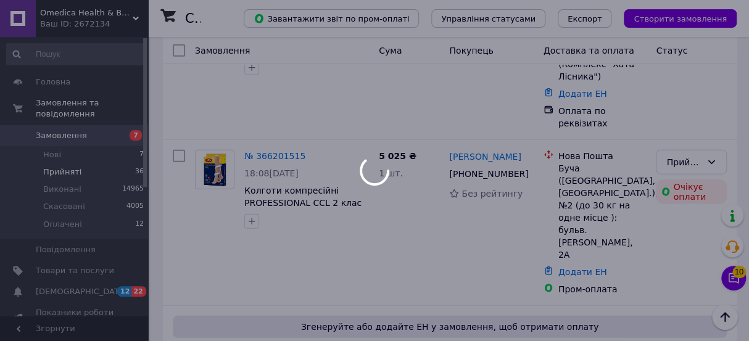
click at [60, 167] on span "Прийняті" at bounding box center [62, 172] width 38 height 11
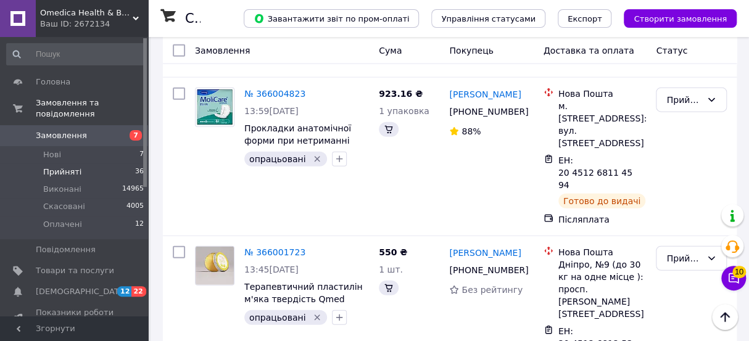
click at [60, 167] on span "Прийняті" at bounding box center [62, 172] width 38 height 11
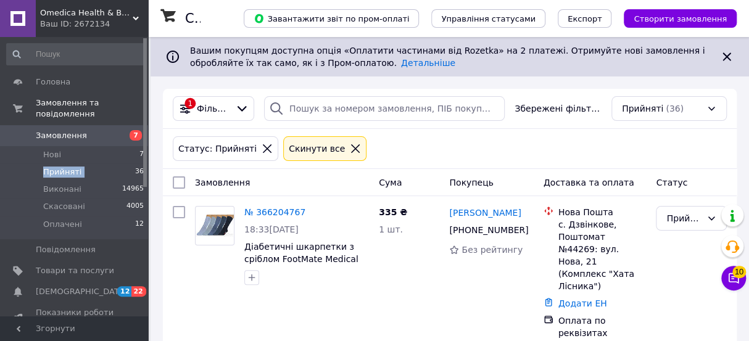
click at [60, 167] on span "Прийняті" at bounding box center [62, 172] width 38 height 11
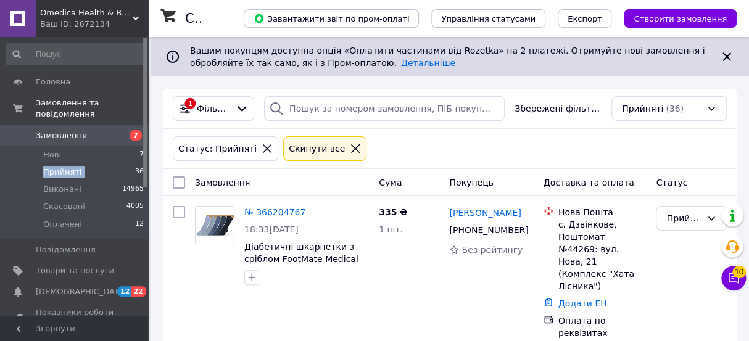
click at [60, 167] on span "Прийняті" at bounding box center [62, 172] width 38 height 11
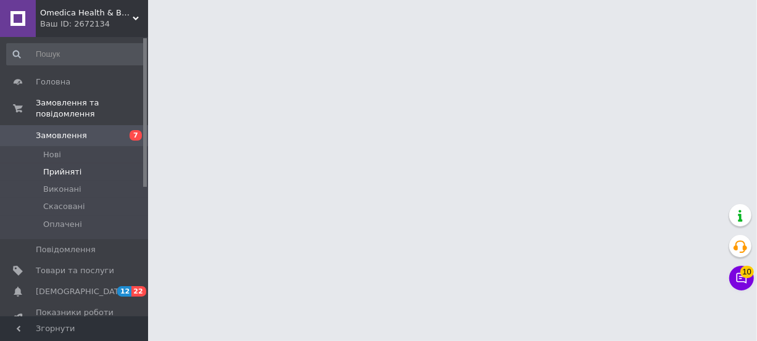
click at [62, 163] on li "Прийняті" at bounding box center [75, 171] width 151 height 17
click at [62, 167] on span "Прийняті" at bounding box center [62, 172] width 38 height 11
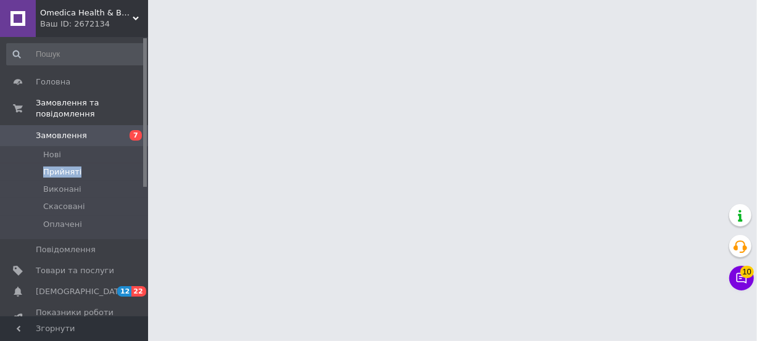
click at [62, 167] on span "Прийняті" at bounding box center [62, 172] width 38 height 11
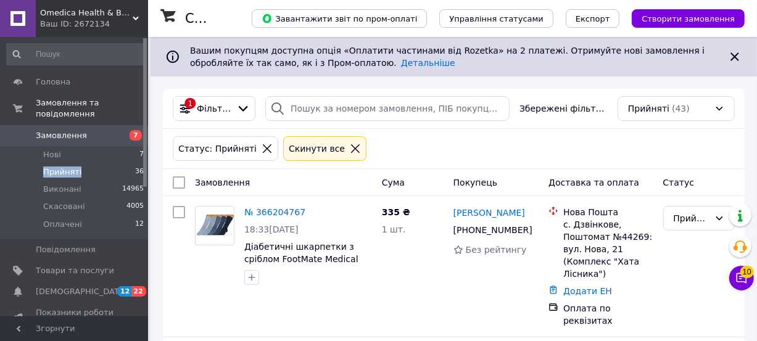
click at [62, 167] on span "Прийняті" at bounding box center [62, 172] width 38 height 11
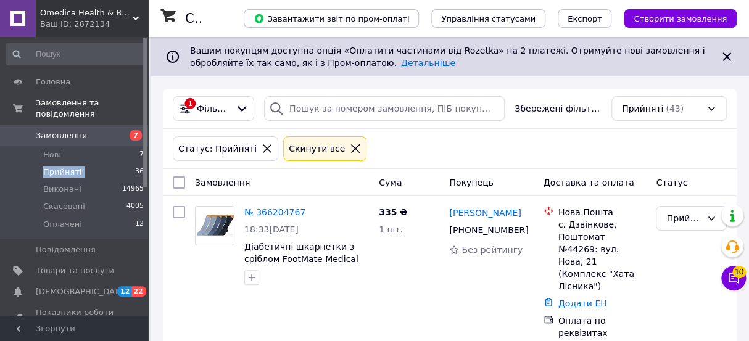
click at [62, 167] on span "Прийняті" at bounding box center [62, 172] width 38 height 11
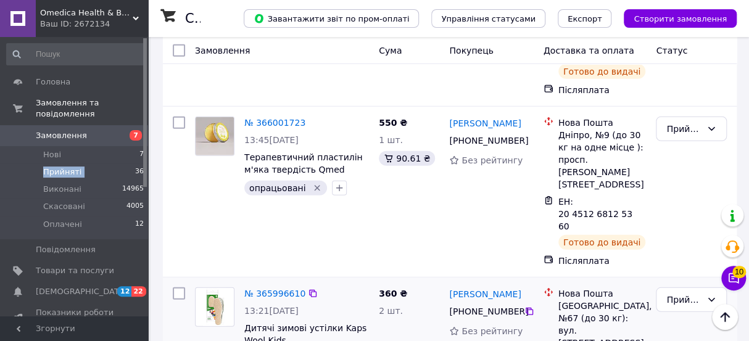
scroll to position [1401, 0]
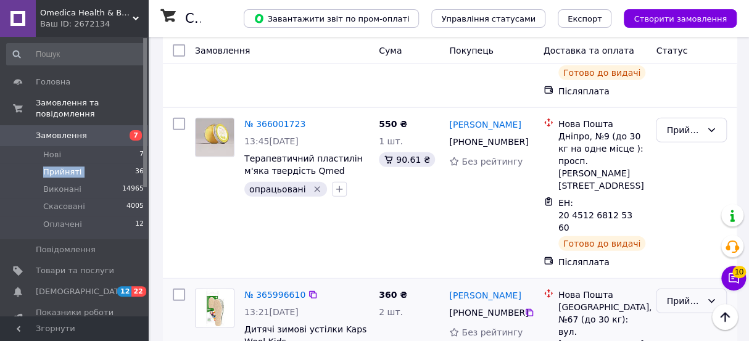
click at [686, 294] on div "Прийнято" at bounding box center [683, 301] width 35 height 14
click at [680, 126] on li "Виконано" at bounding box center [691, 129] width 70 height 22
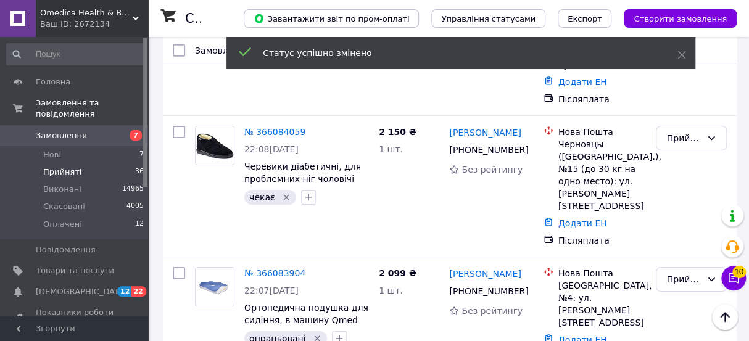
scroll to position [2410, 0]
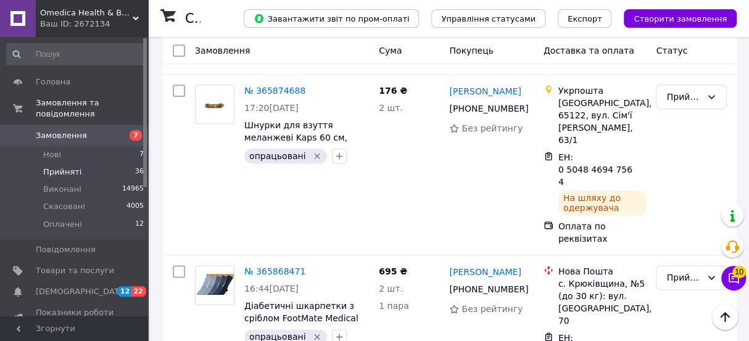
scroll to position [672, 0]
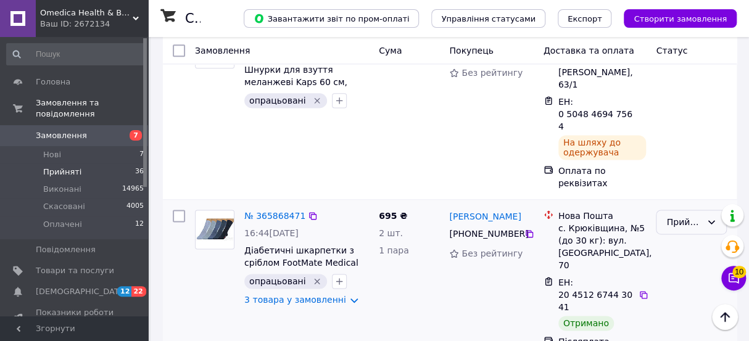
click at [675, 215] on div "Прийнято" at bounding box center [683, 222] width 35 height 14
click at [677, 134] on li "Виконано" at bounding box center [691, 139] width 70 height 22
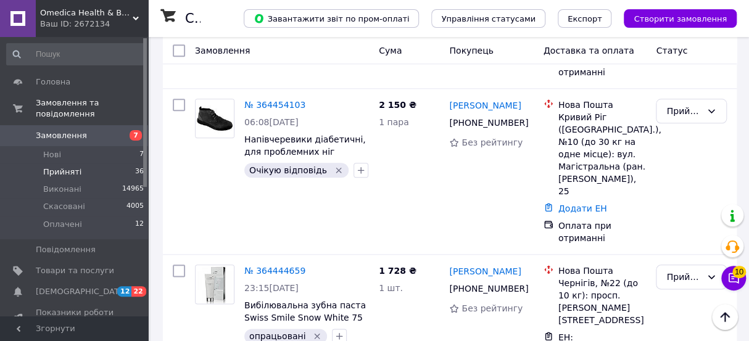
scroll to position [2571, 0]
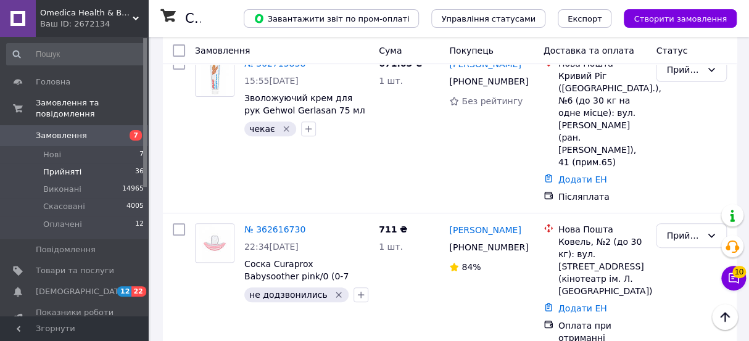
scroll to position [136, 0]
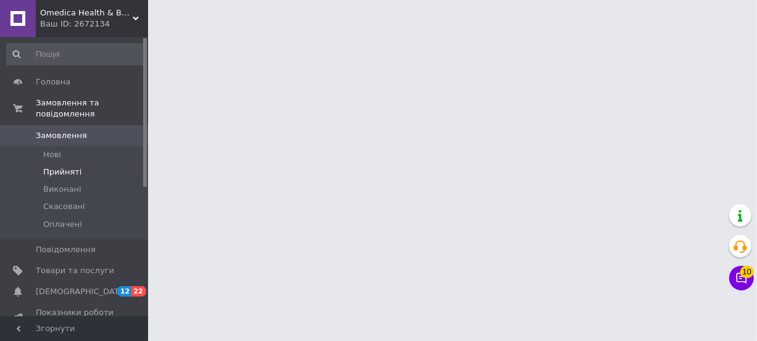
click at [50, 167] on span "Прийняті" at bounding box center [62, 172] width 38 height 11
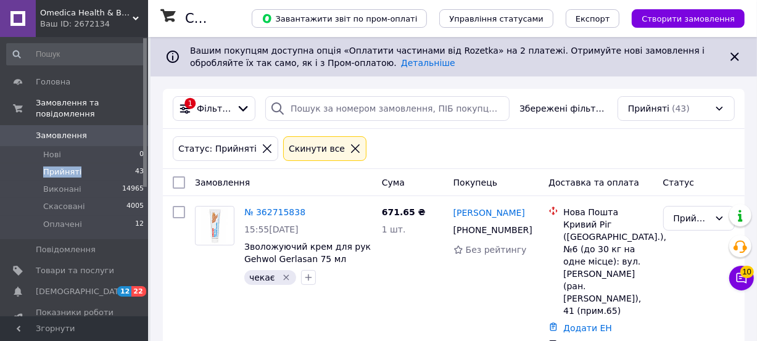
click at [50, 167] on span "Прийняті" at bounding box center [62, 172] width 38 height 11
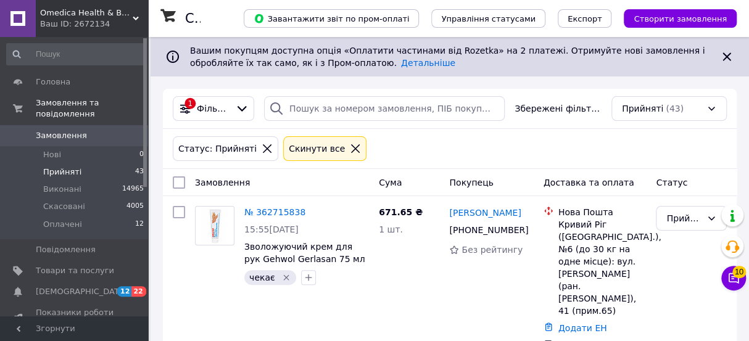
click at [206, 89] on div "1 Фільтри Збережені фільтри: Прийняті (43)" at bounding box center [450, 109] width 574 height 40
click at [207, 108] on span "Фільтри" at bounding box center [213, 108] width 33 height 12
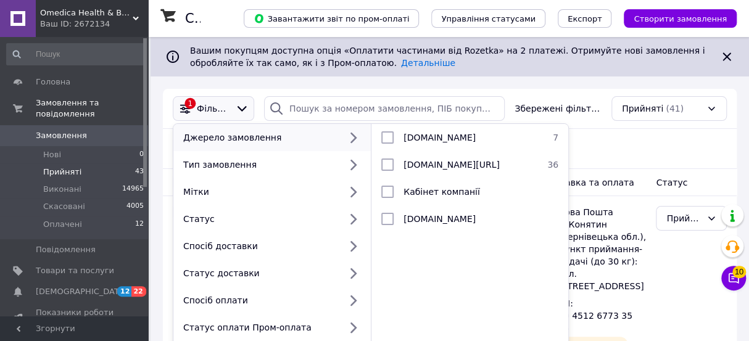
click at [43, 167] on span "Прийняті" at bounding box center [62, 172] width 38 height 11
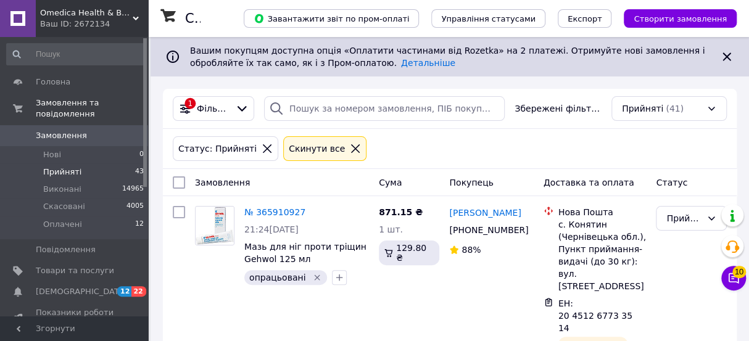
click at [56, 167] on span "Прийняті" at bounding box center [62, 172] width 38 height 11
click at [67, 167] on span "Прийняті" at bounding box center [62, 172] width 38 height 11
click at [60, 146] on li "Нові 0" at bounding box center [75, 154] width 151 height 17
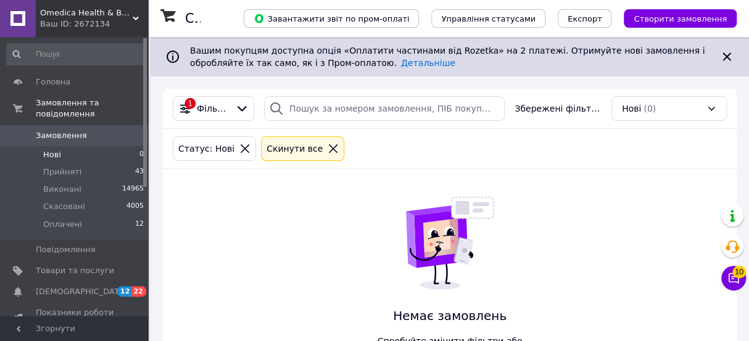
click at [65, 24] on div "Ваш ID: 2672134" at bounding box center [94, 24] width 108 height 11
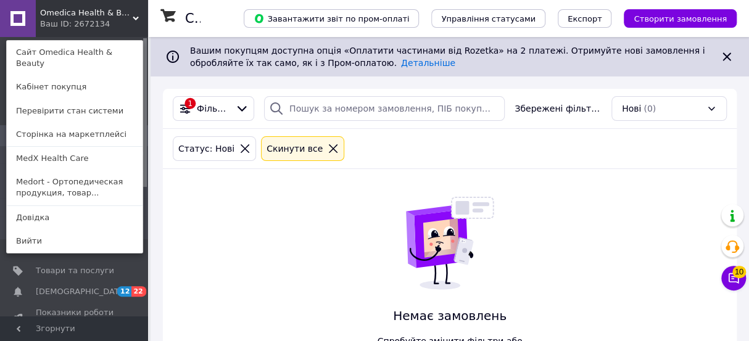
click at [48, 149] on link "MedX Health Care" at bounding box center [75, 158] width 136 height 23
